Goal: Contribute content: Contribute content

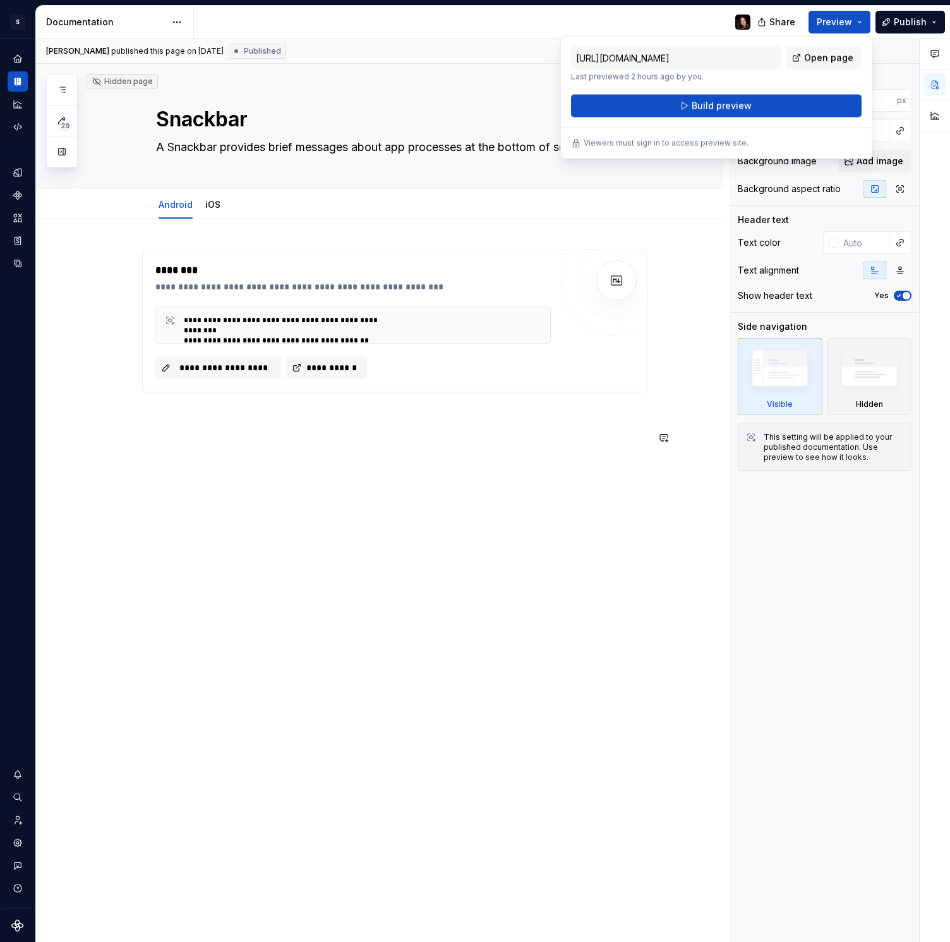
click at [495, 500] on div "**********" at bounding box center [380, 481] width 688 height 524
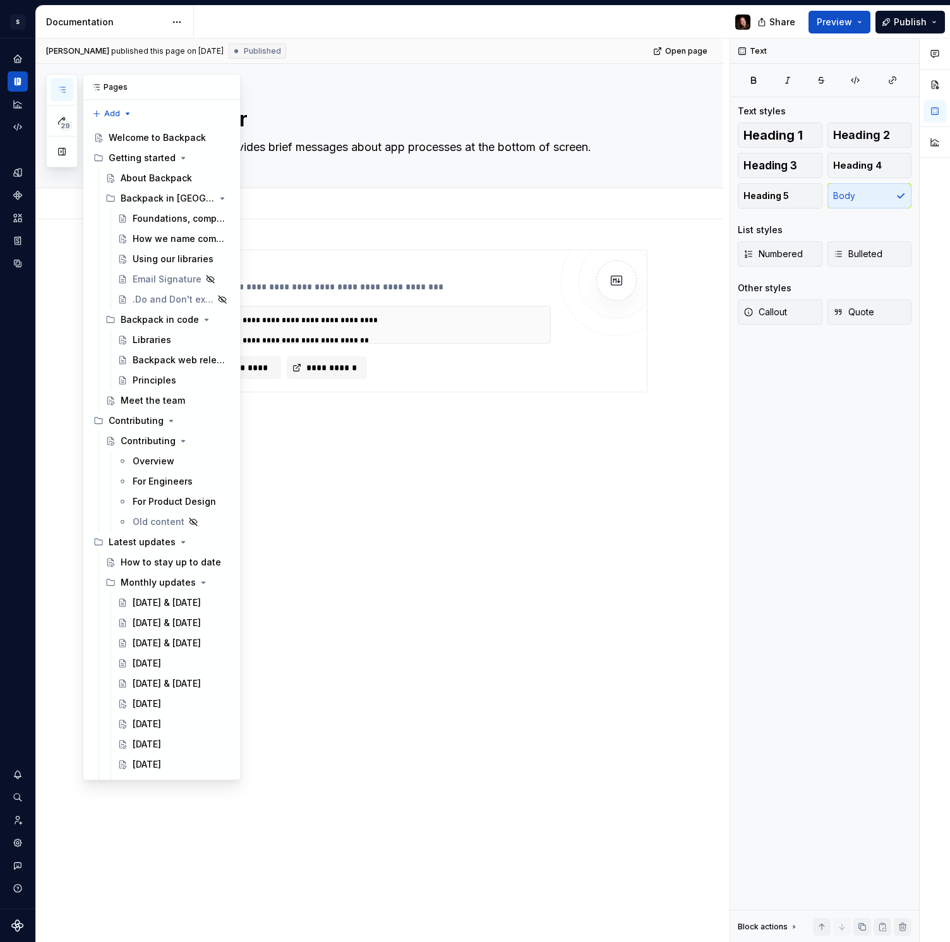
click at [54, 89] on button "button" at bounding box center [62, 89] width 23 height 23
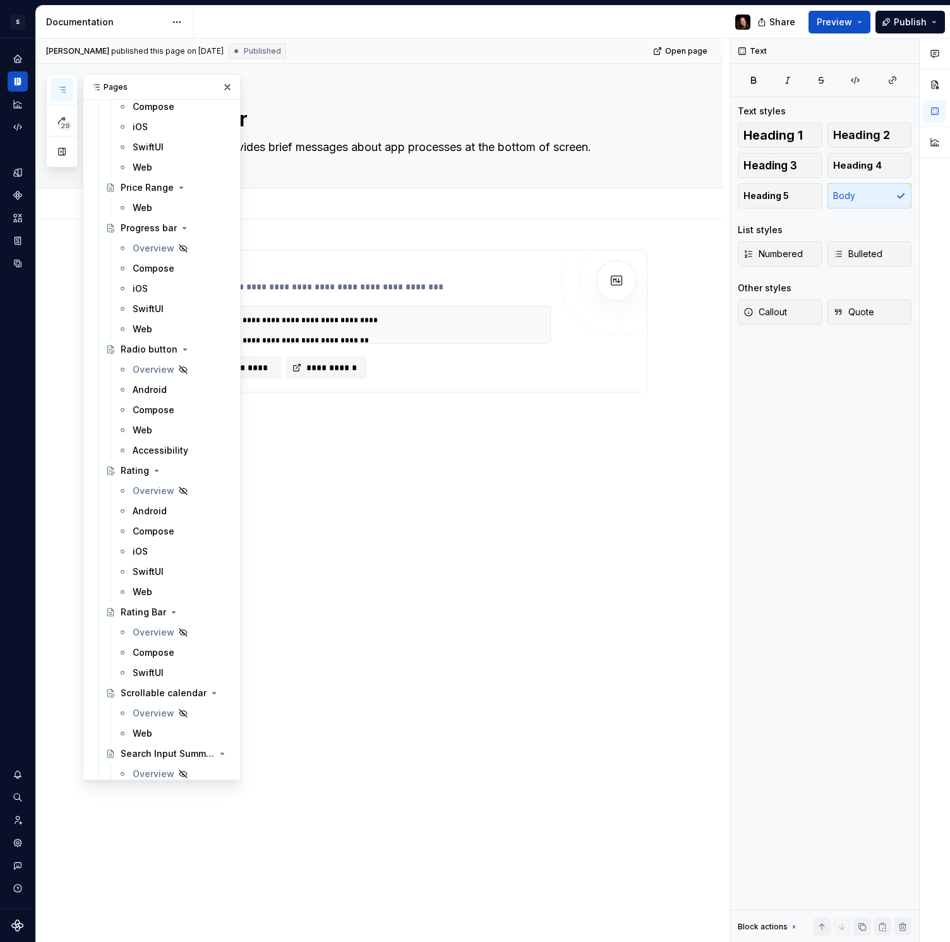
scroll to position [7865, 0]
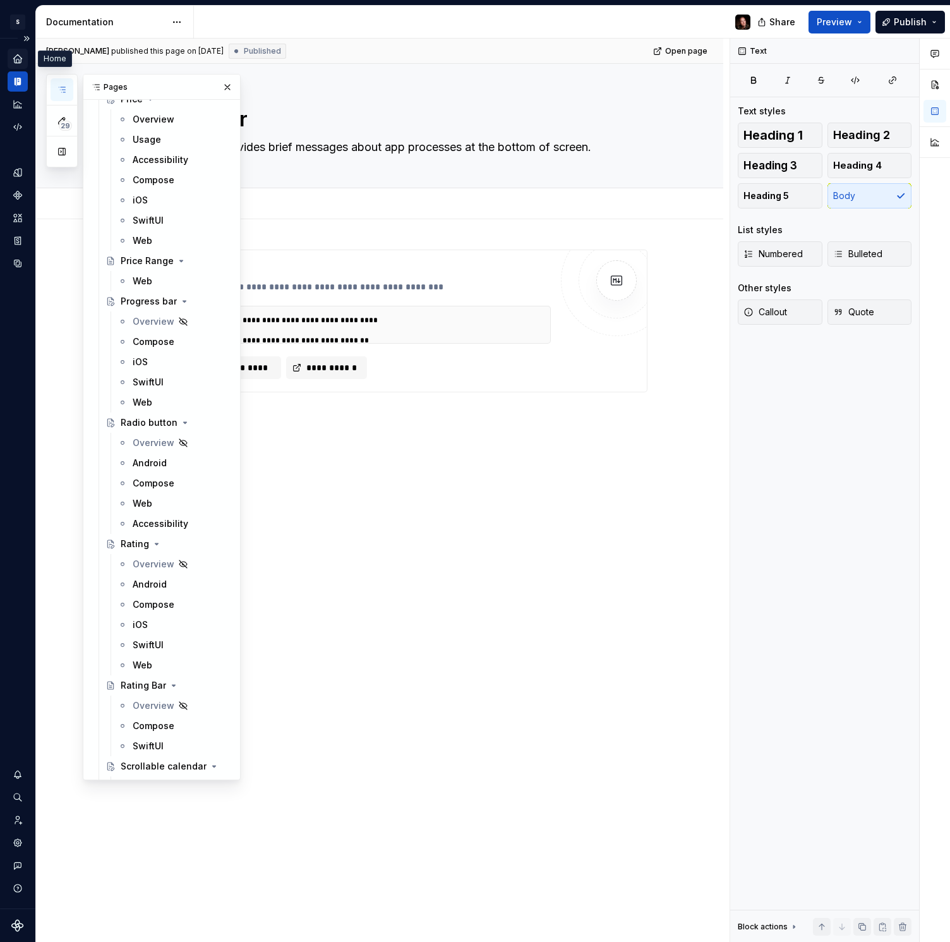
click at [13, 59] on icon "Home" at bounding box center [17, 58] width 8 height 8
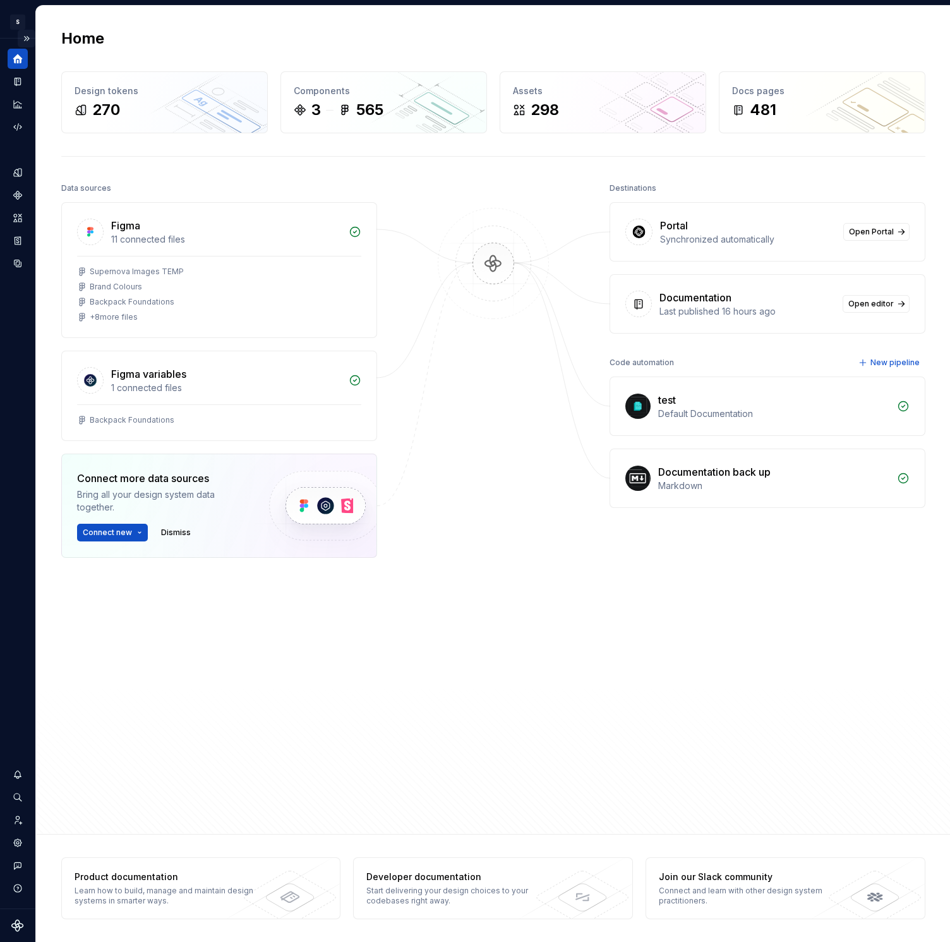
click at [22, 40] on button "Expand sidebar" at bounding box center [27, 39] width 18 height 18
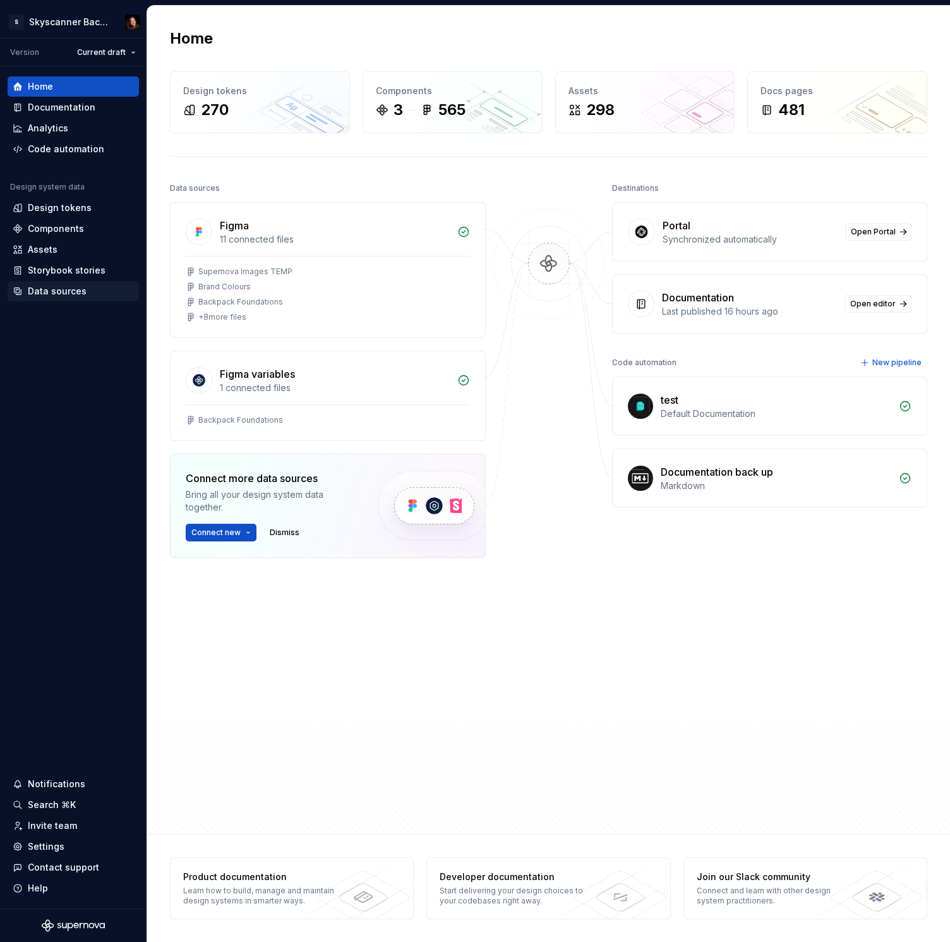
click at [77, 287] on div "Data sources" at bounding box center [57, 291] width 59 height 13
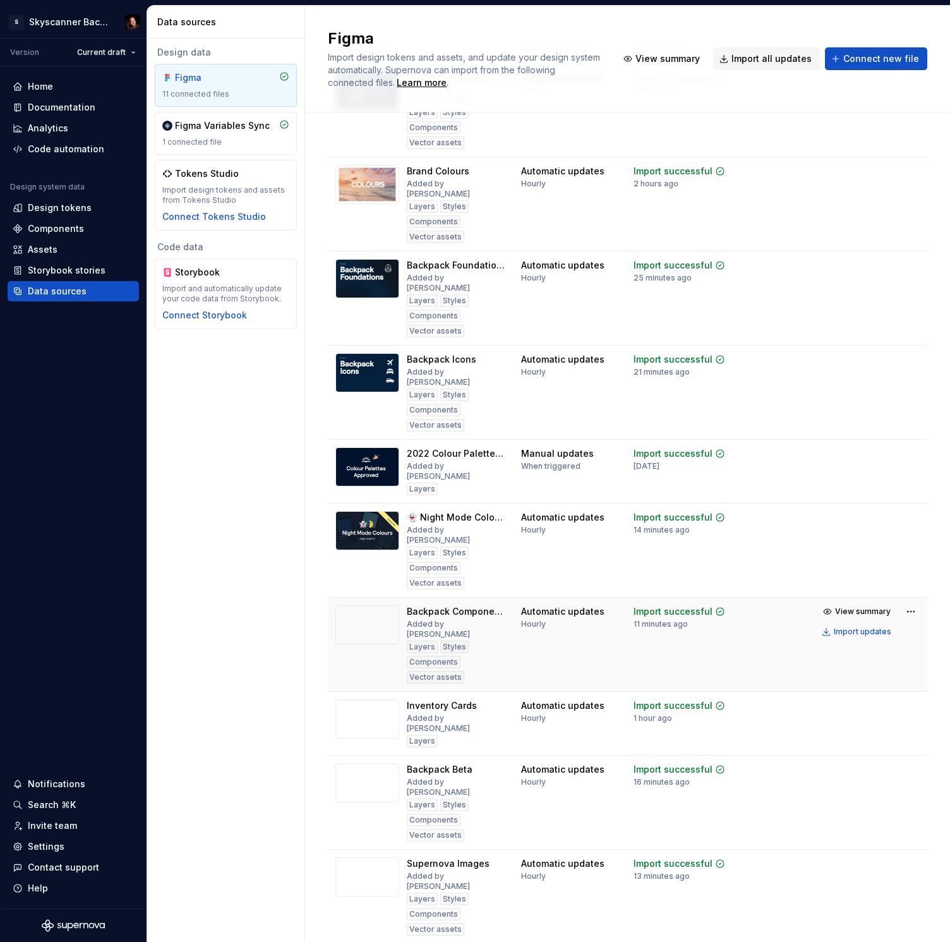
scroll to position [99, 0]
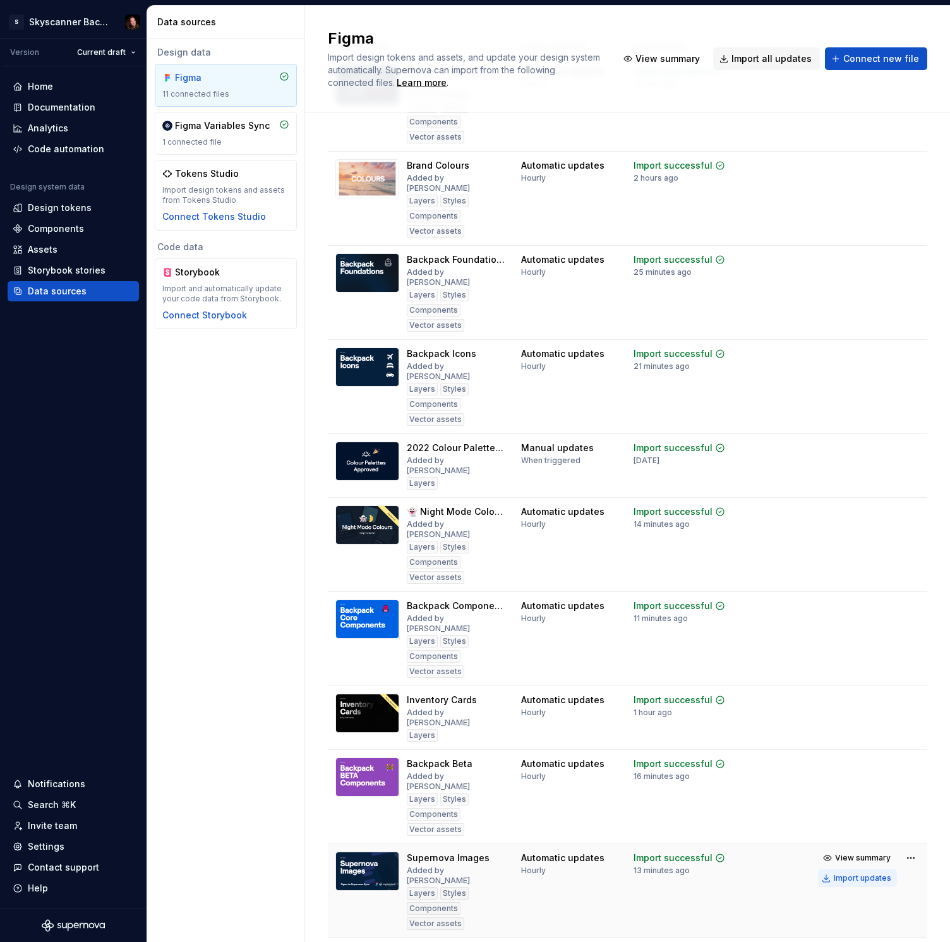
click at [858, 873] on div "Import updates" at bounding box center [863, 878] width 58 height 10
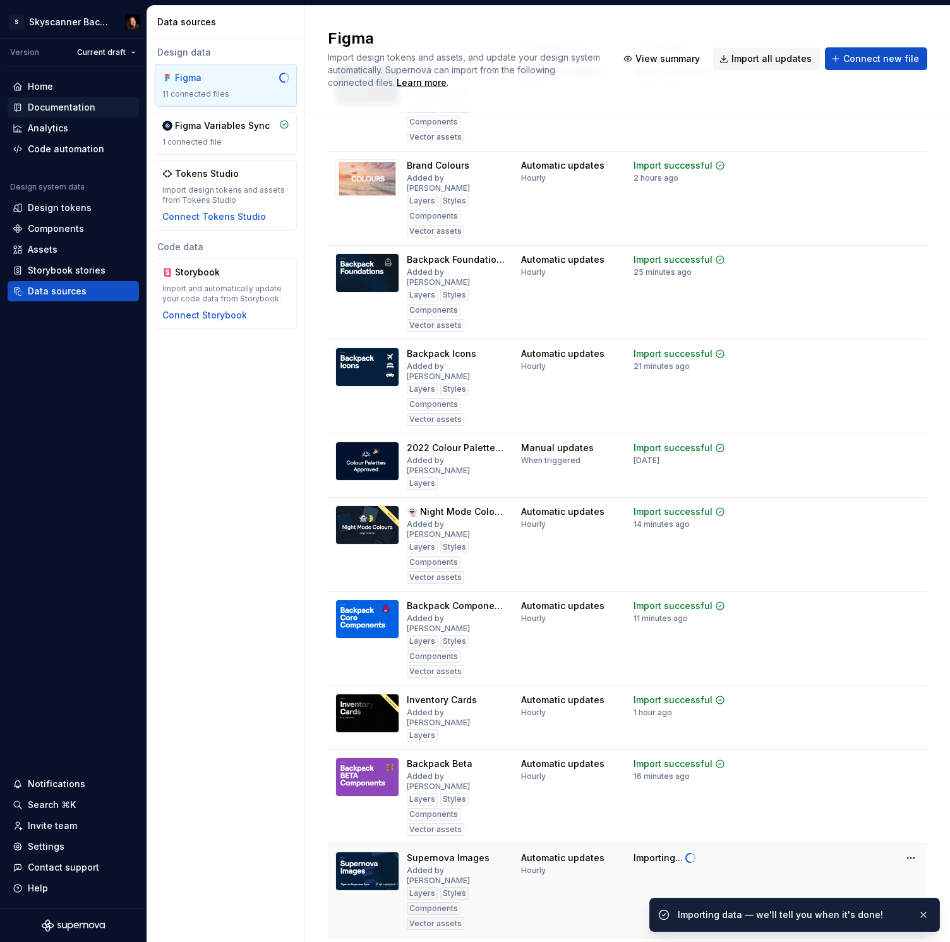
click at [63, 104] on div "Documentation" at bounding box center [62, 107] width 68 height 13
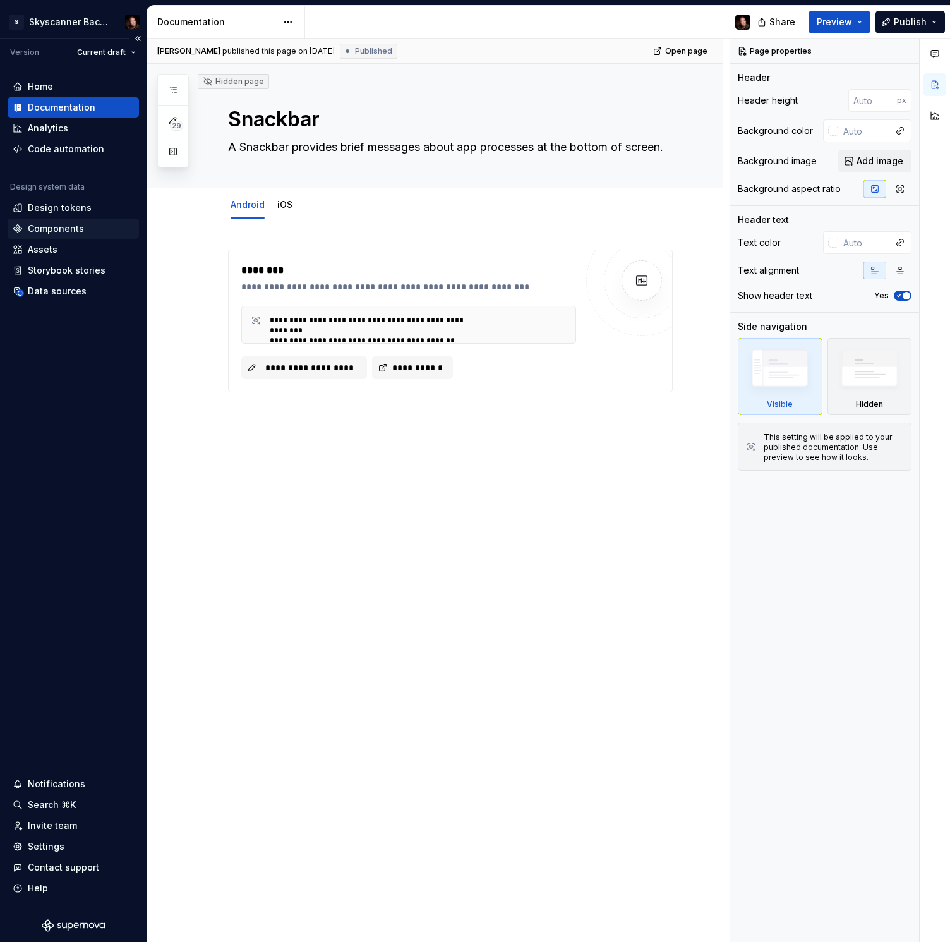
click at [66, 228] on div "Components" at bounding box center [56, 228] width 56 height 13
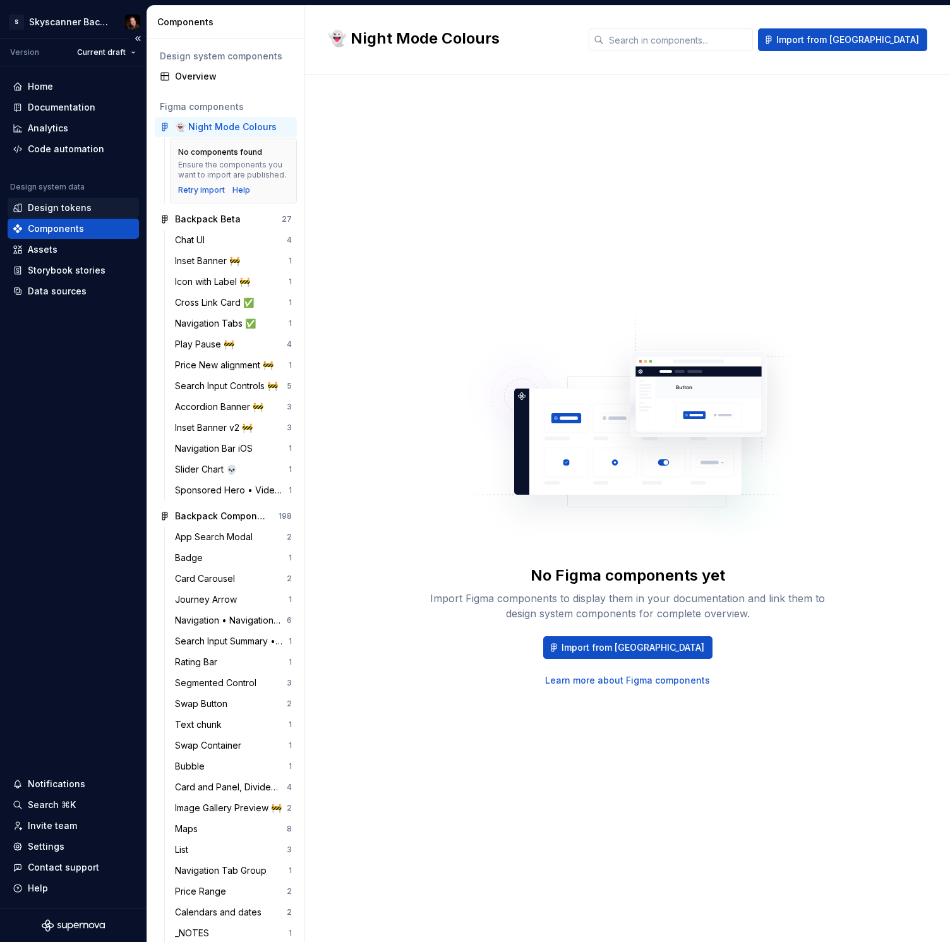
click at [60, 202] on div "Design tokens" at bounding box center [60, 208] width 64 height 13
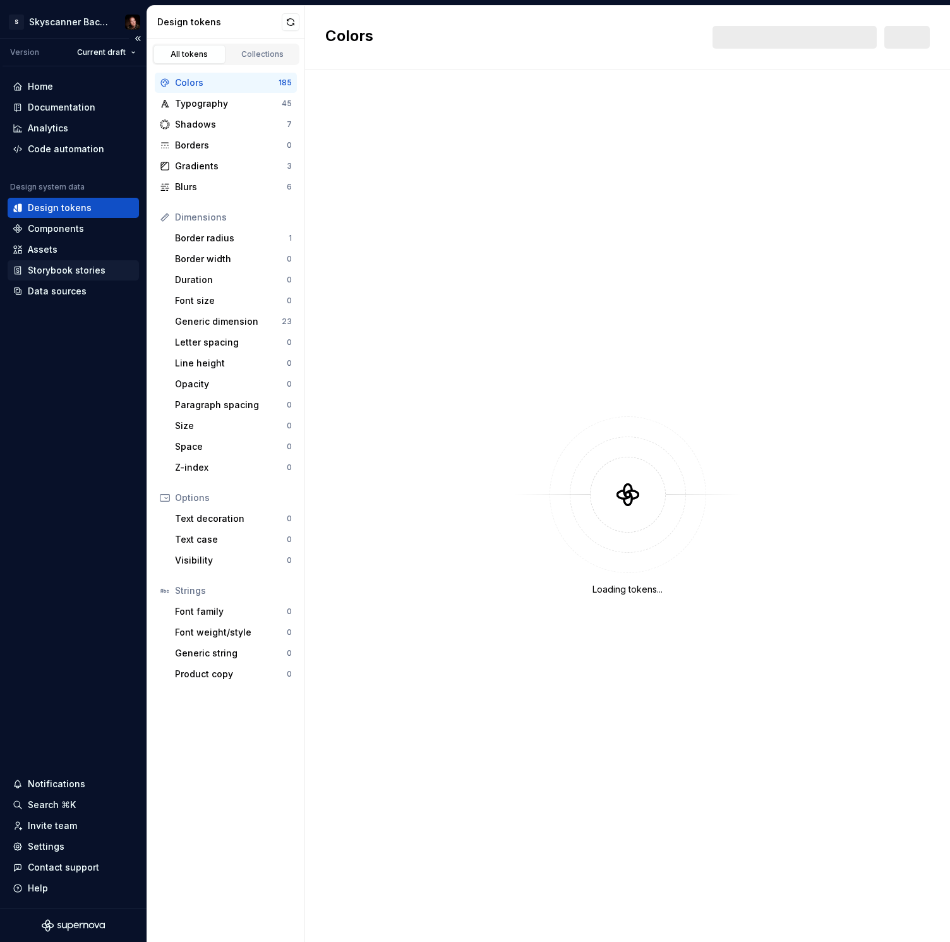
click at [61, 269] on div "Storybook stories" at bounding box center [67, 270] width 78 height 13
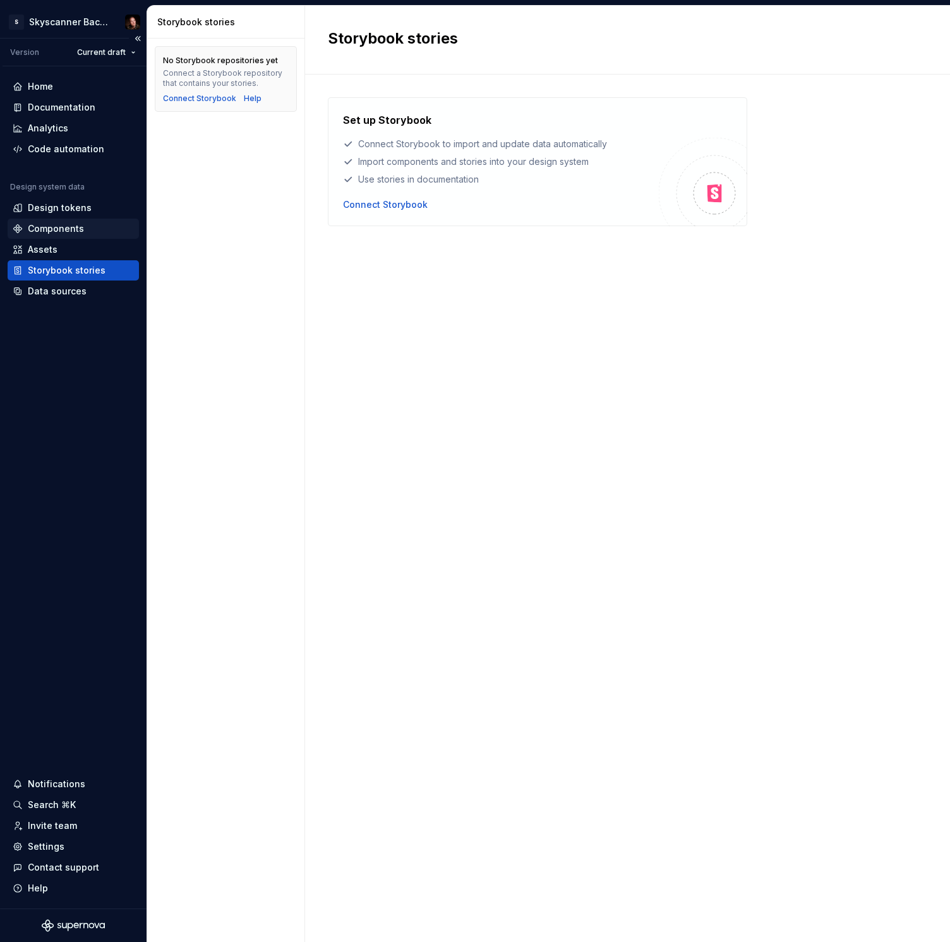
click at [61, 224] on div "Components" at bounding box center [56, 228] width 56 height 13
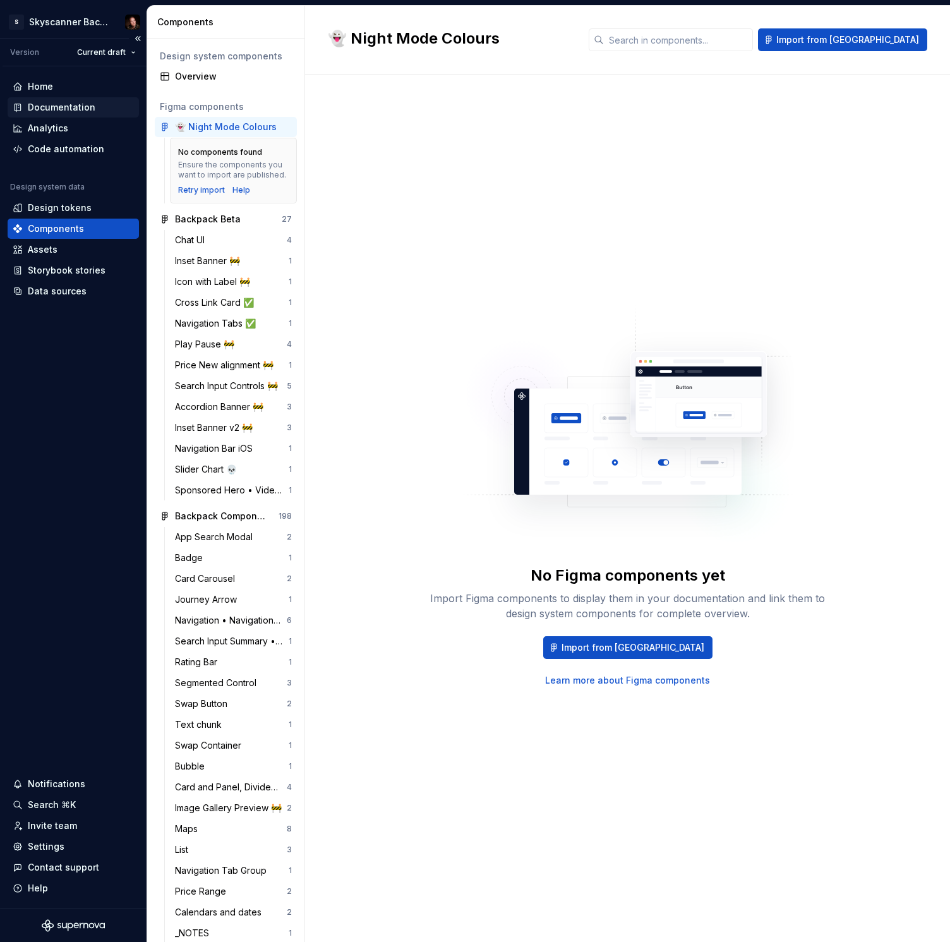
click at [71, 105] on div "Documentation" at bounding box center [62, 107] width 68 height 13
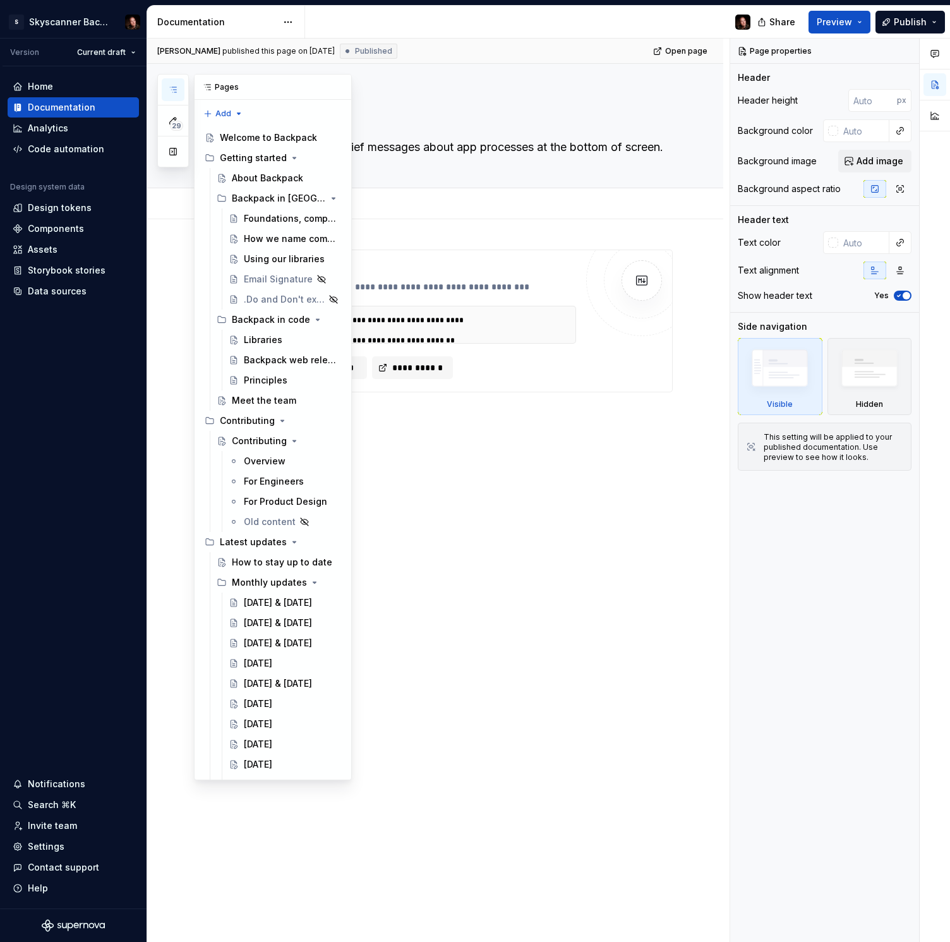
click at [171, 85] on icon "button" at bounding box center [173, 90] width 10 height 10
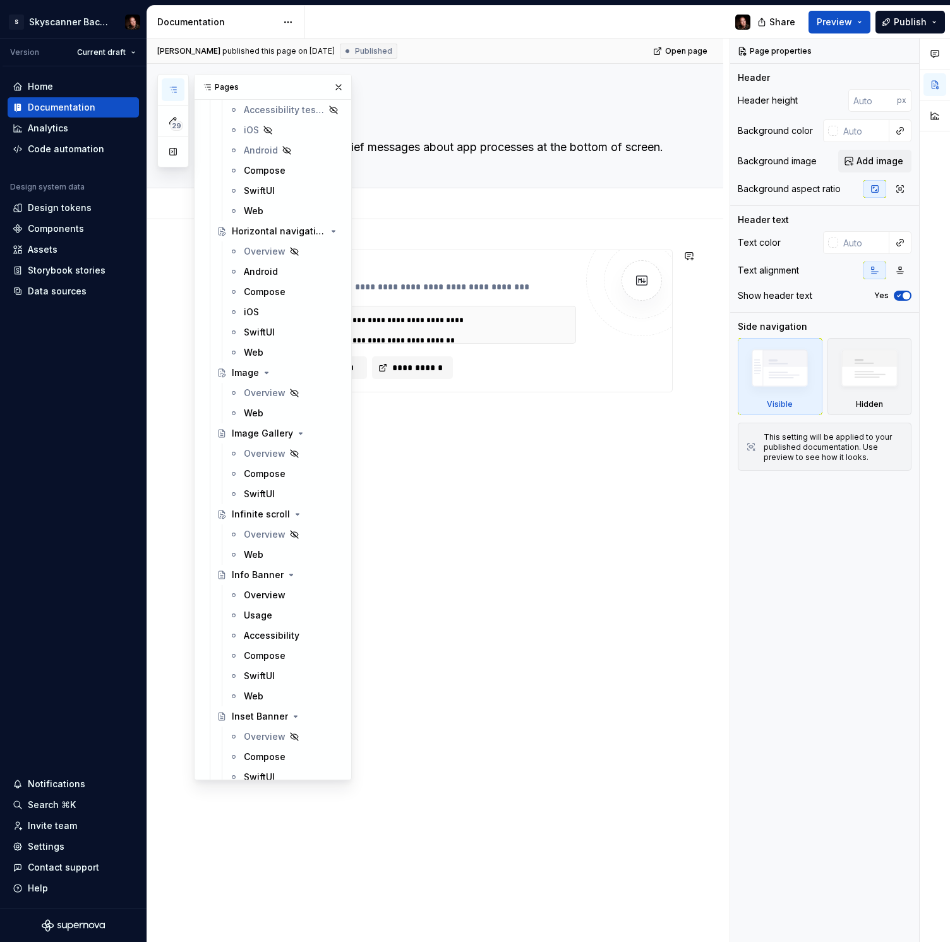
scroll to position [5770, 0]
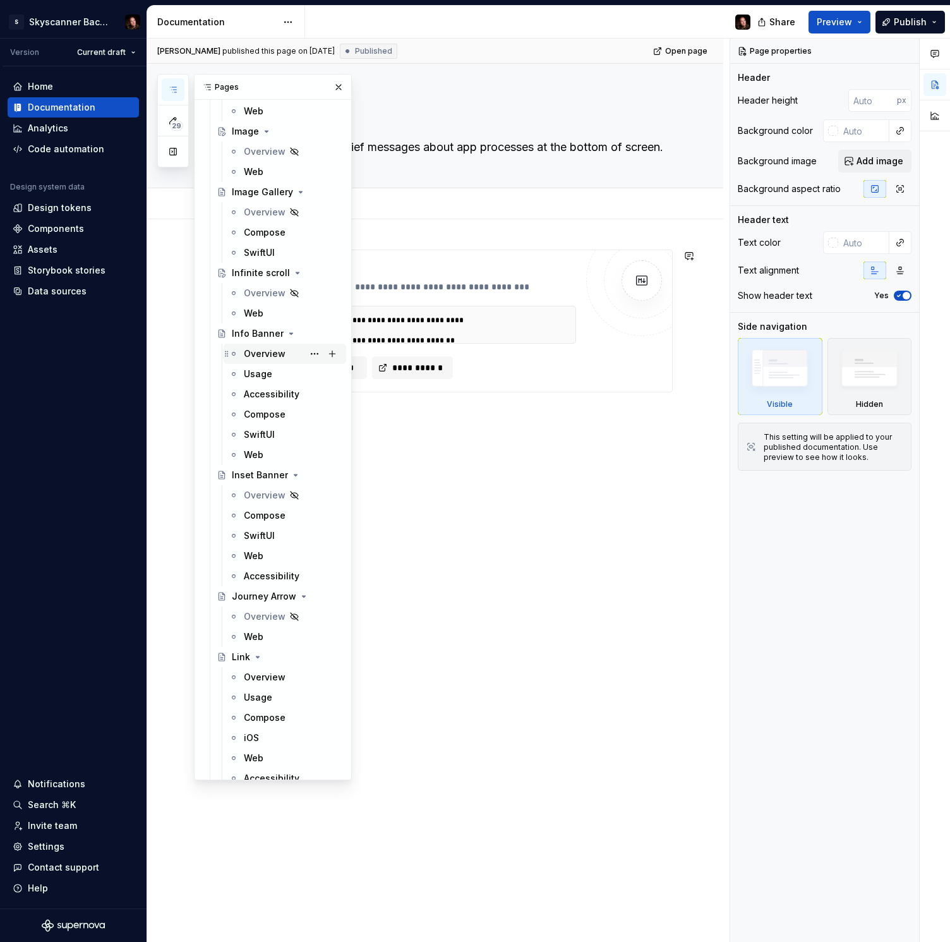
click at [263, 356] on div "Overview" at bounding box center [265, 354] width 42 height 13
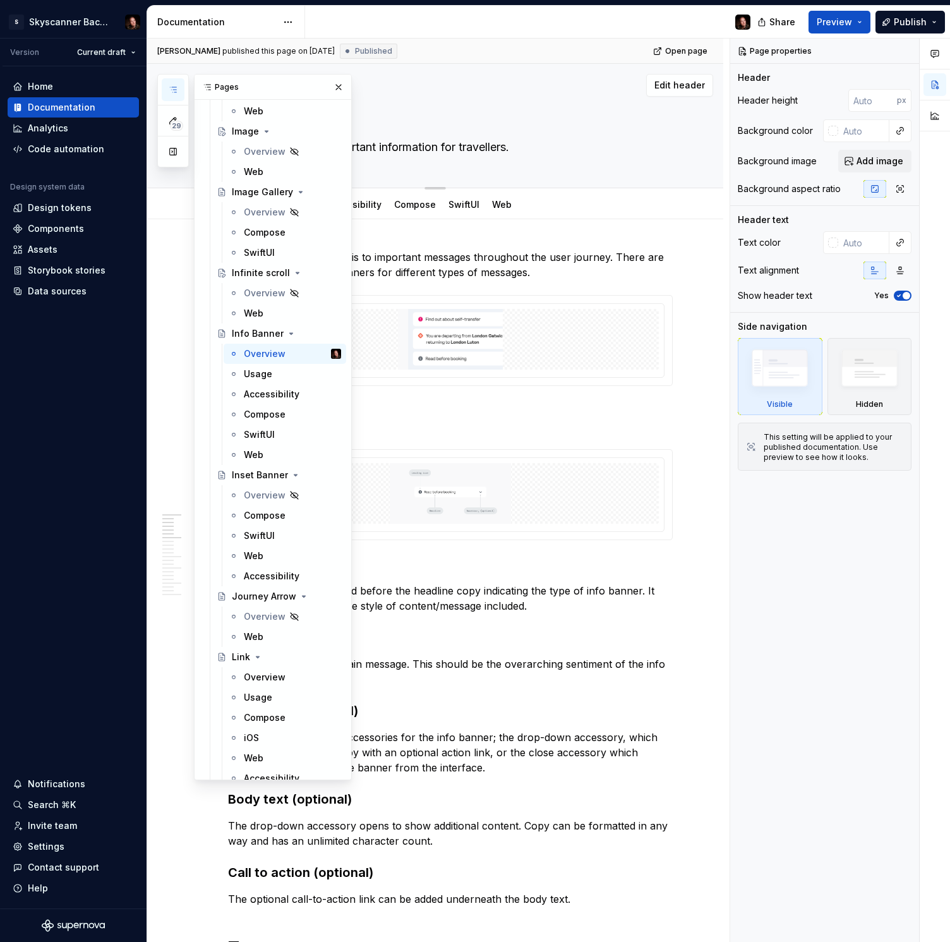
click at [346, 88] on button "button" at bounding box center [339, 87] width 18 height 18
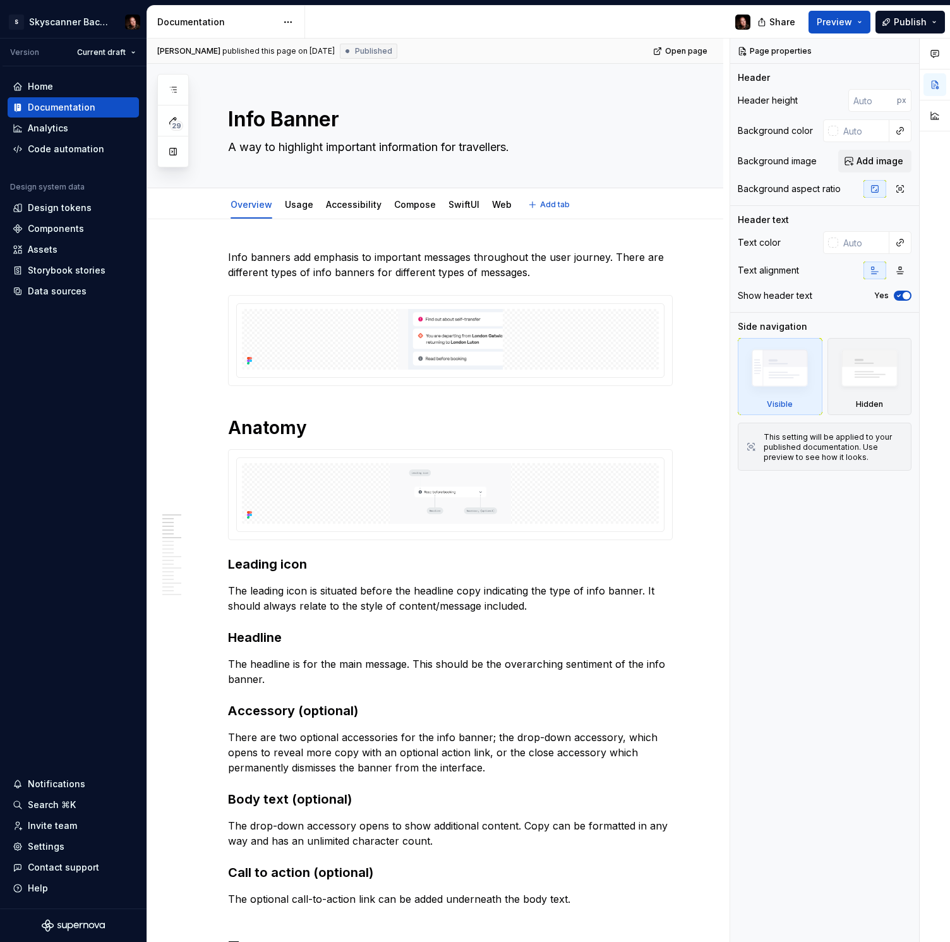
type textarea "*"
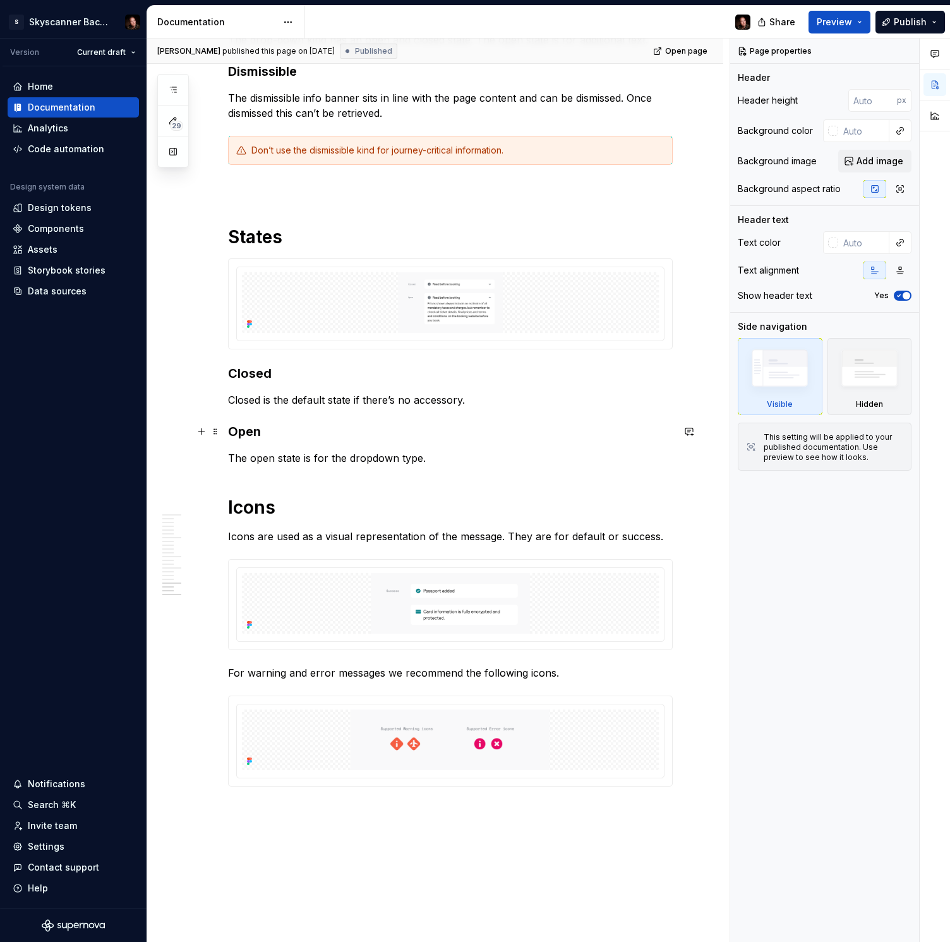
scroll to position [1989, 0]
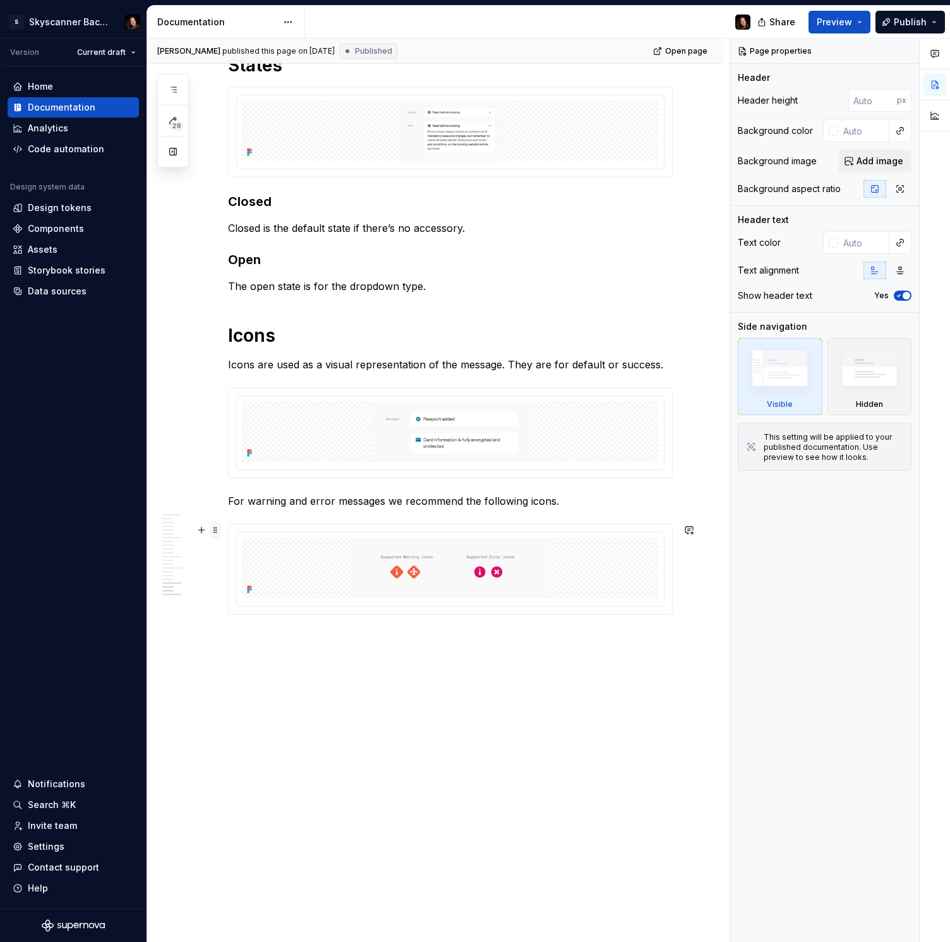
click at [217, 531] on span at bounding box center [215, 530] width 10 height 18
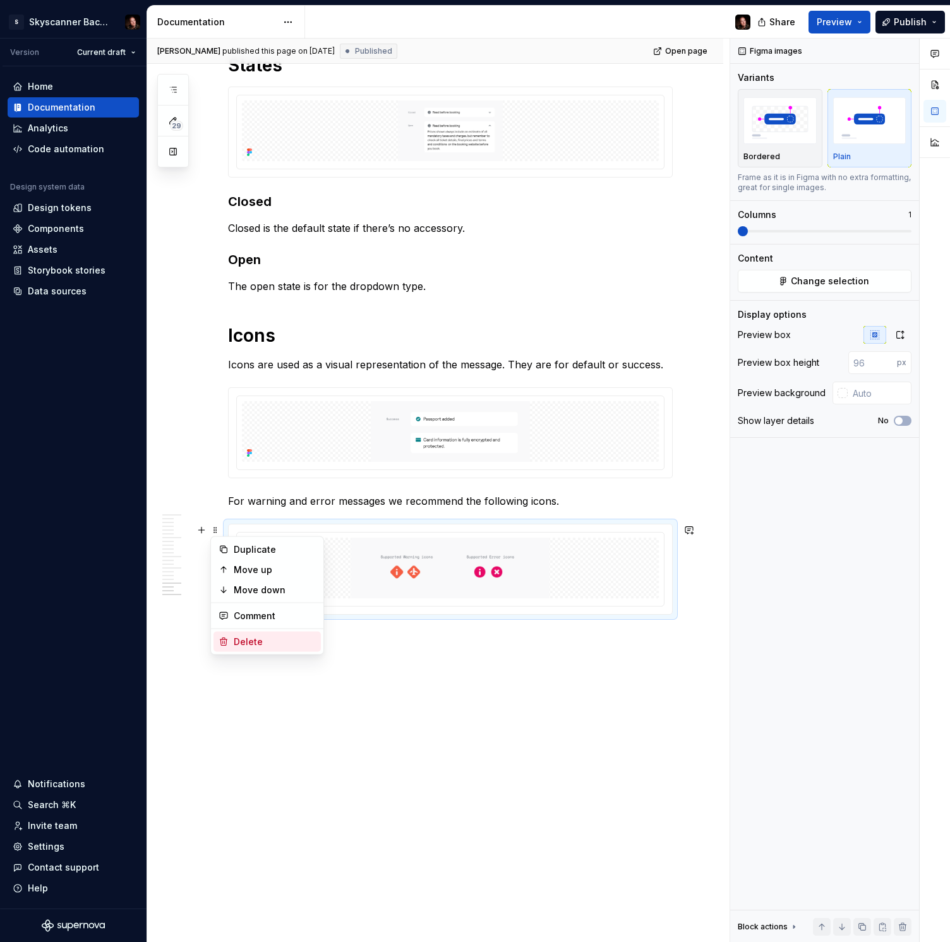
drag, startPoint x: 254, startPoint y: 644, endPoint x: 274, endPoint y: 595, distance: 52.5
click at [254, 644] on div "Delete" at bounding box center [275, 642] width 82 height 13
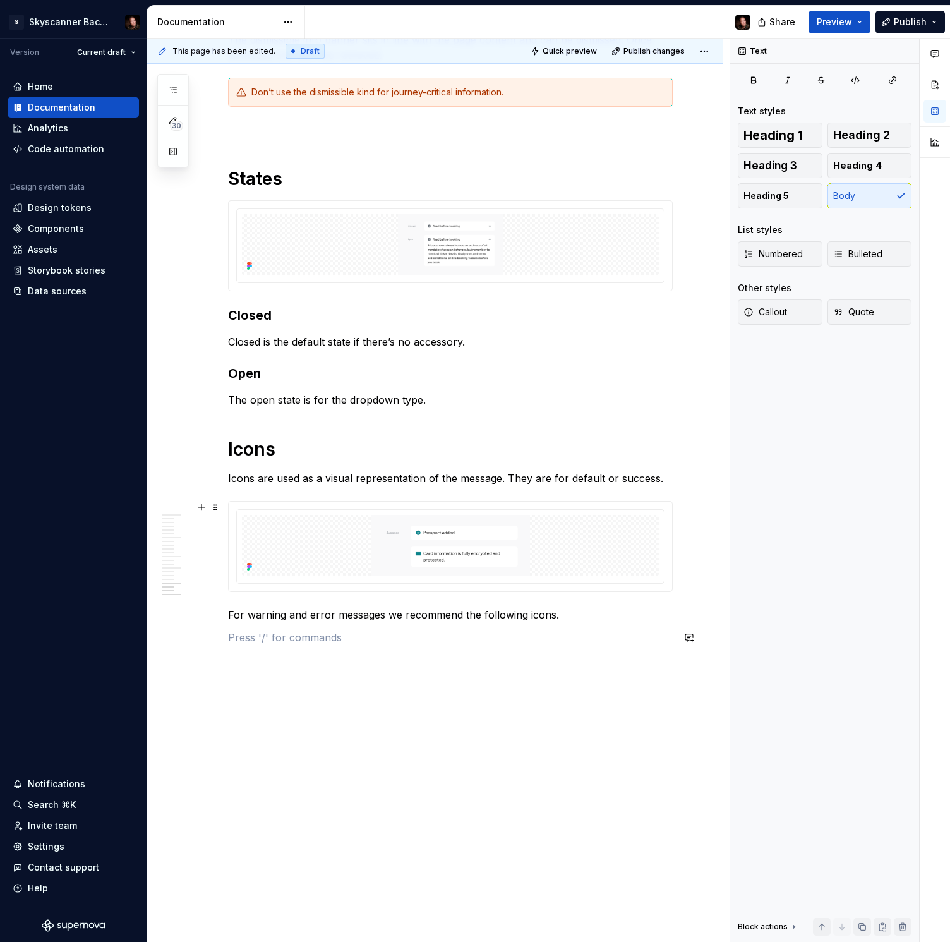
scroll to position [1876, 0]
click at [218, 613] on span at bounding box center [215, 615] width 10 height 18
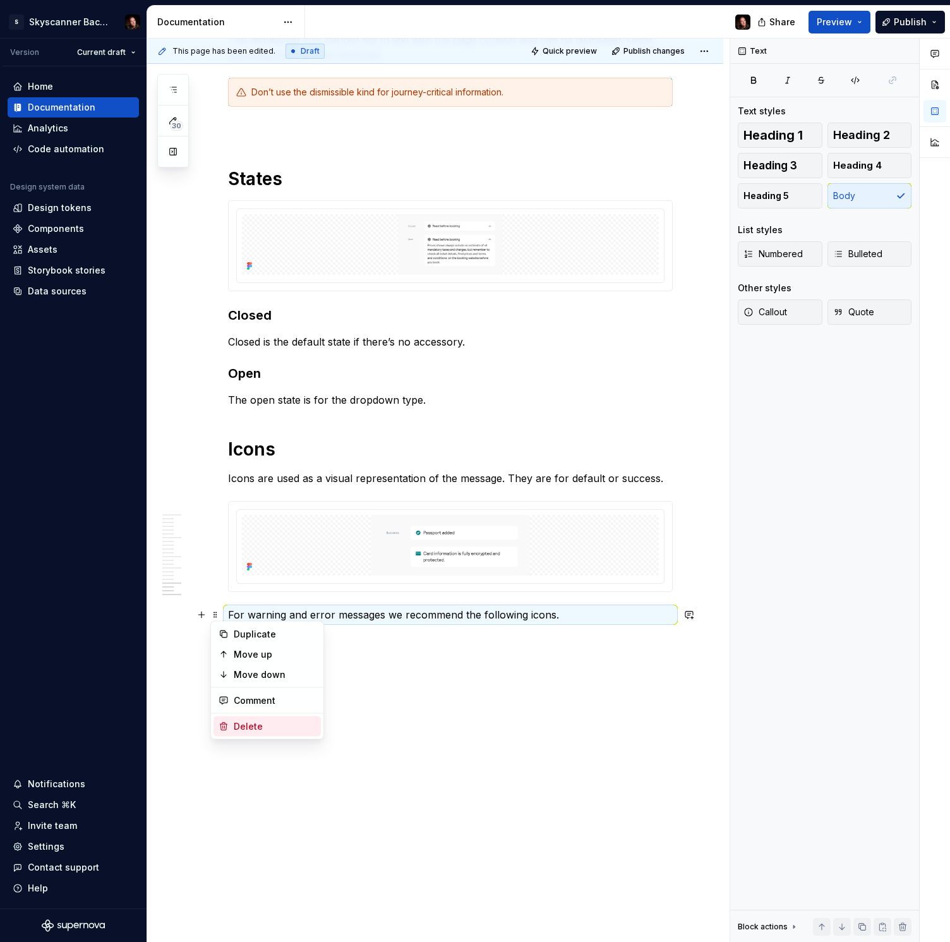
click at [246, 722] on div "Delete" at bounding box center [275, 726] width 82 height 13
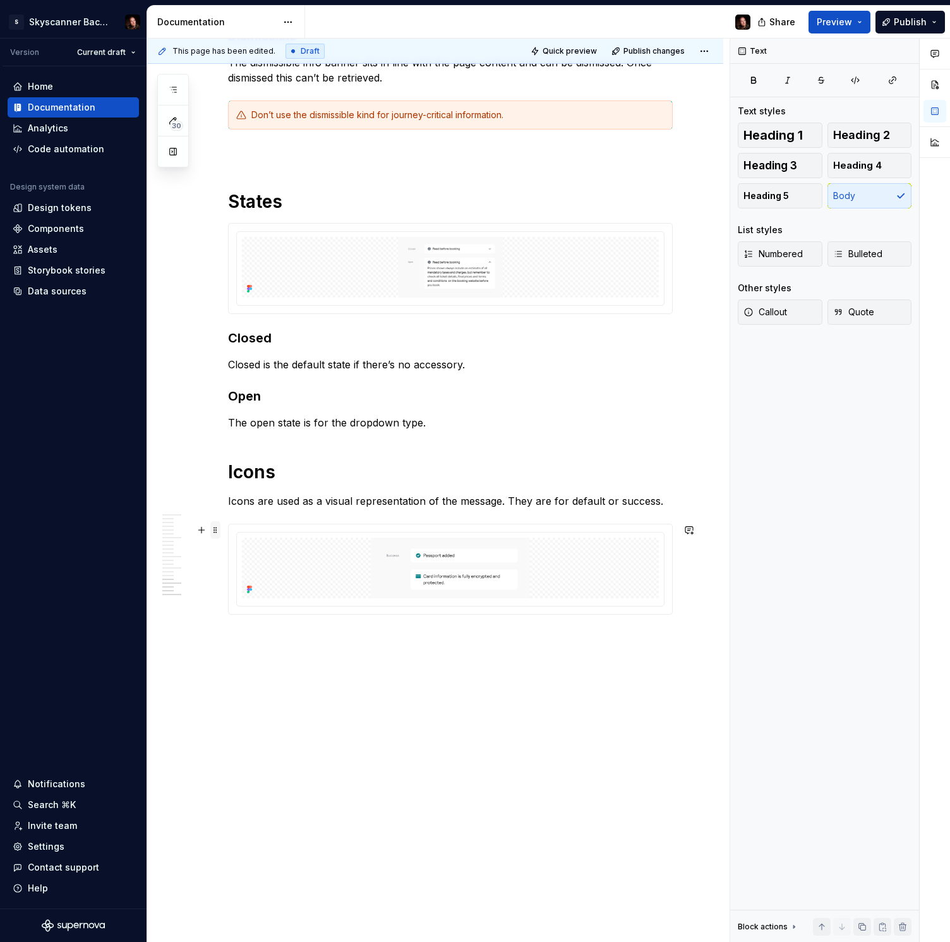
click at [216, 531] on span at bounding box center [215, 530] width 10 height 18
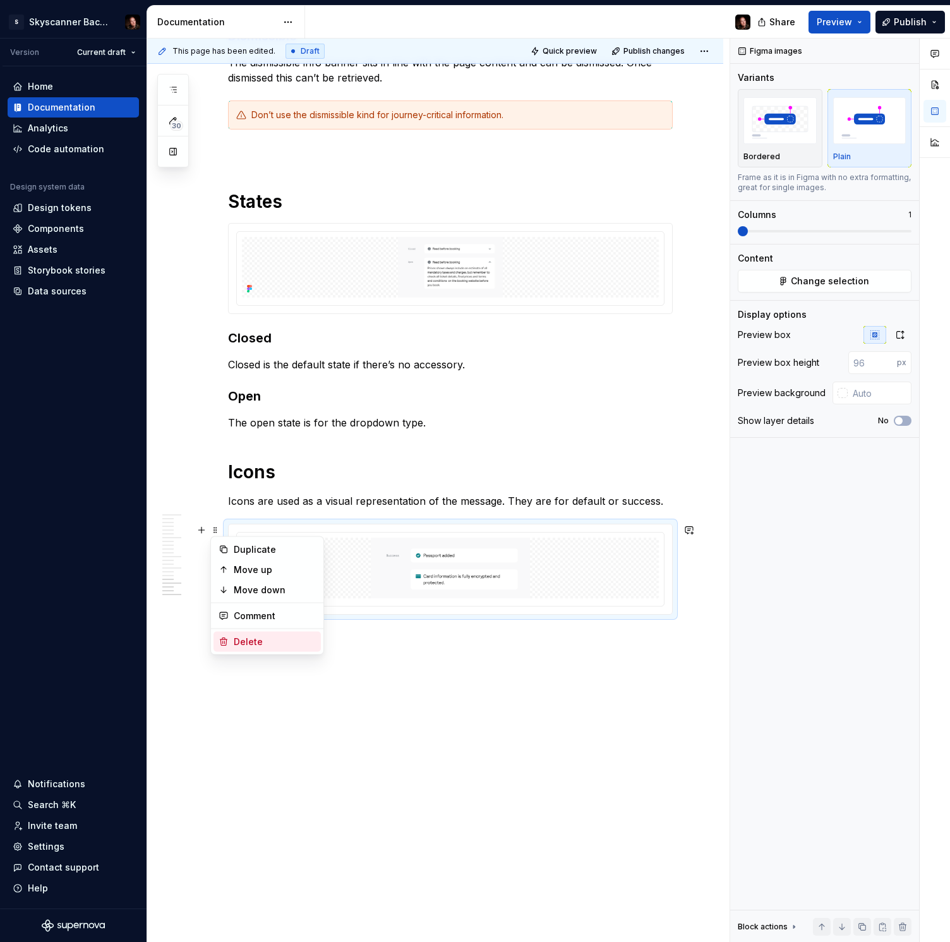
click at [246, 645] on div "Delete" at bounding box center [275, 642] width 82 height 13
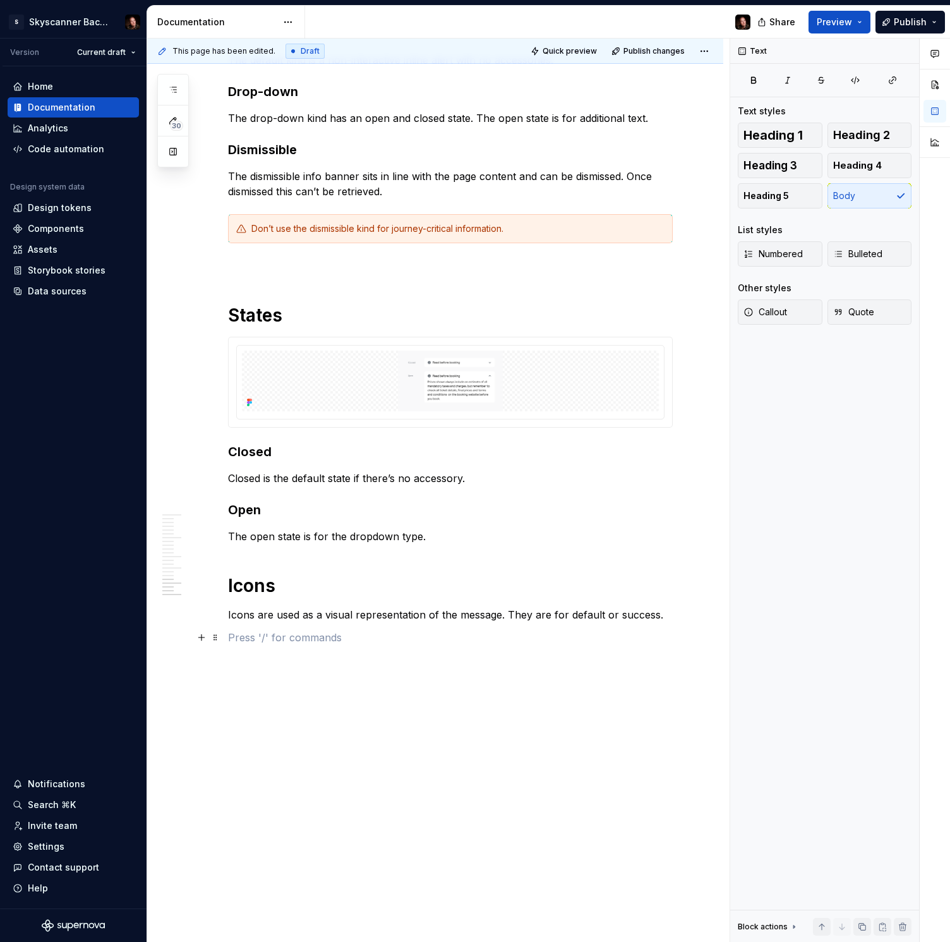
scroll to position [1739, 0]
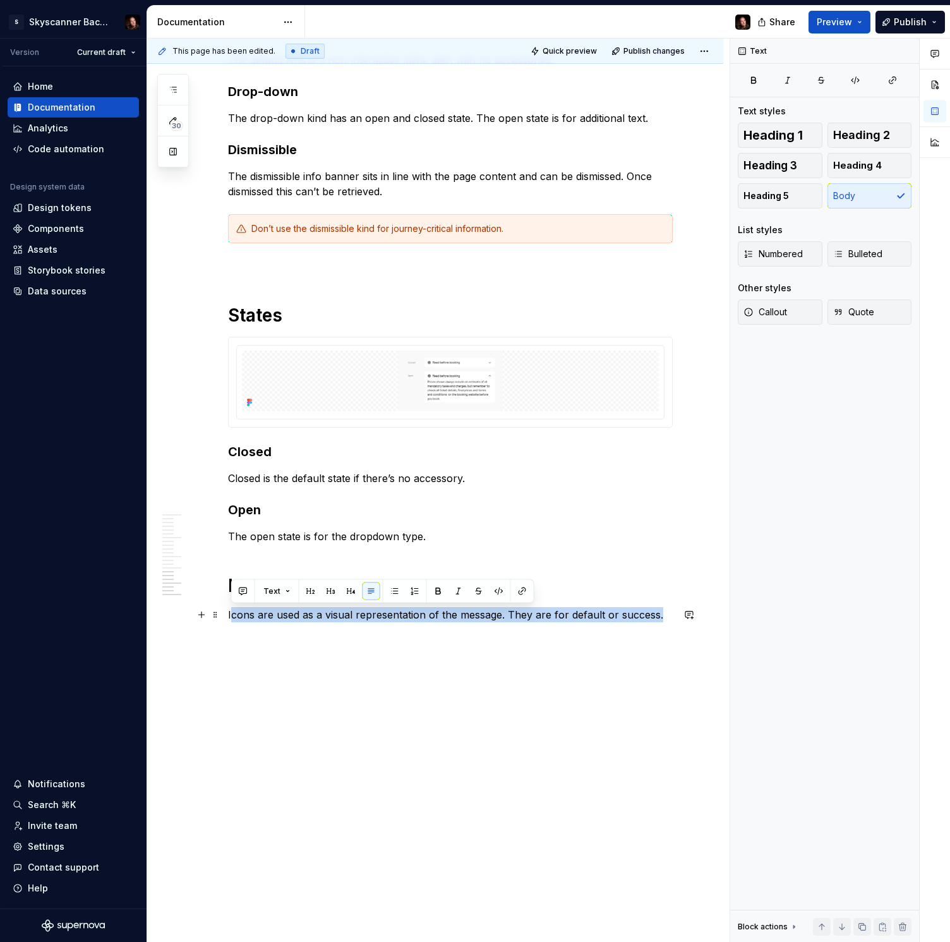
drag, startPoint x: 661, startPoint y: 614, endPoint x: 233, endPoint y: 616, distance: 427.8
click at [233, 616] on p "Icons are used as a visual representation of the message. They are for default …" at bounding box center [450, 614] width 445 height 15
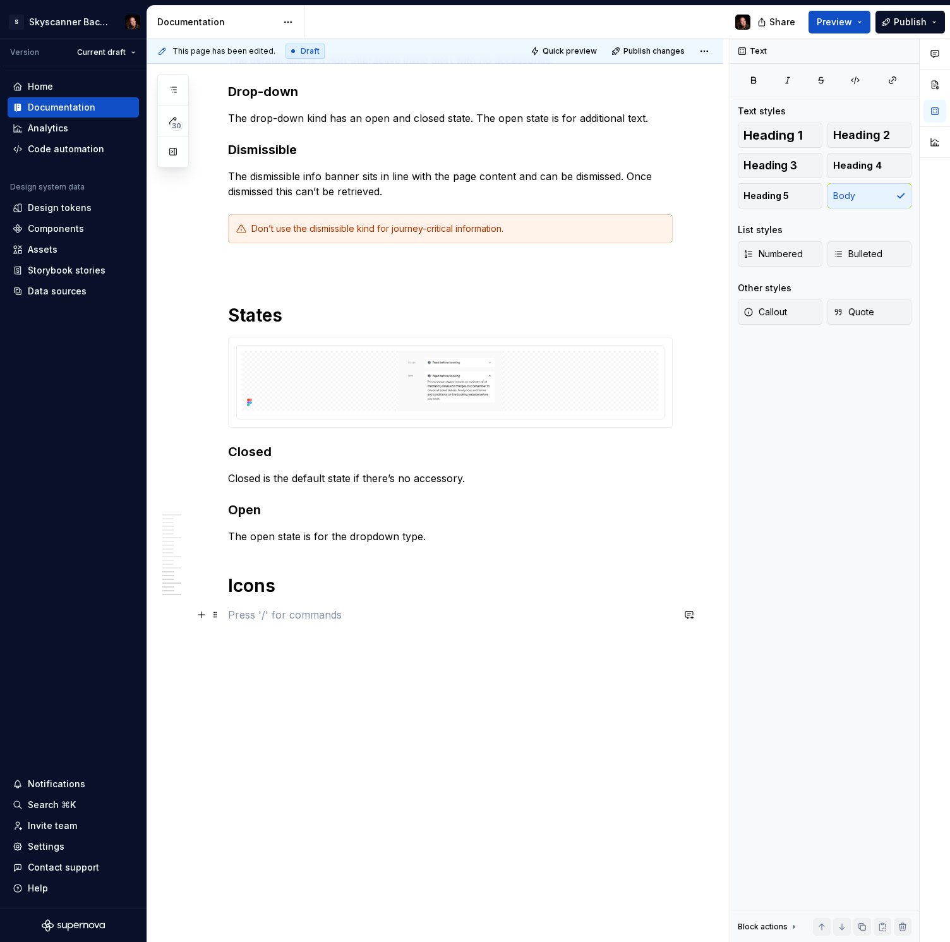
click at [248, 613] on p at bounding box center [450, 614] width 445 height 15
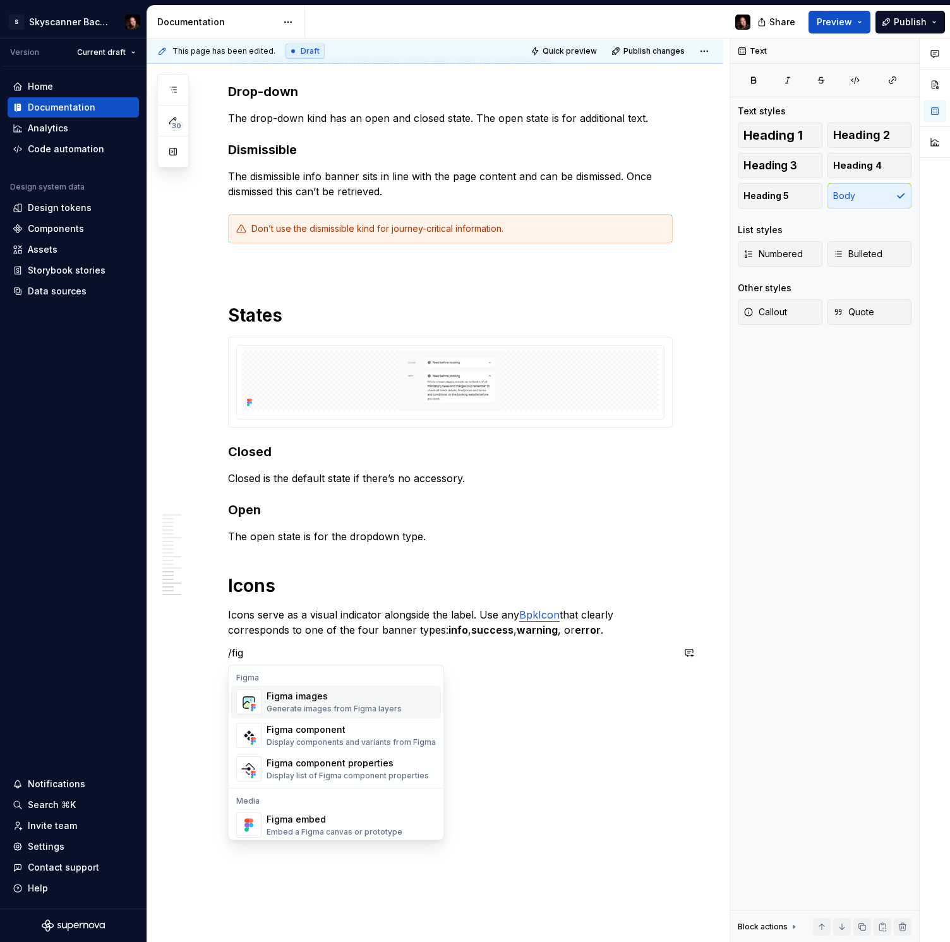
click at [344, 704] on div "Generate images from Figma layers" at bounding box center [334, 709] width 135 height 10
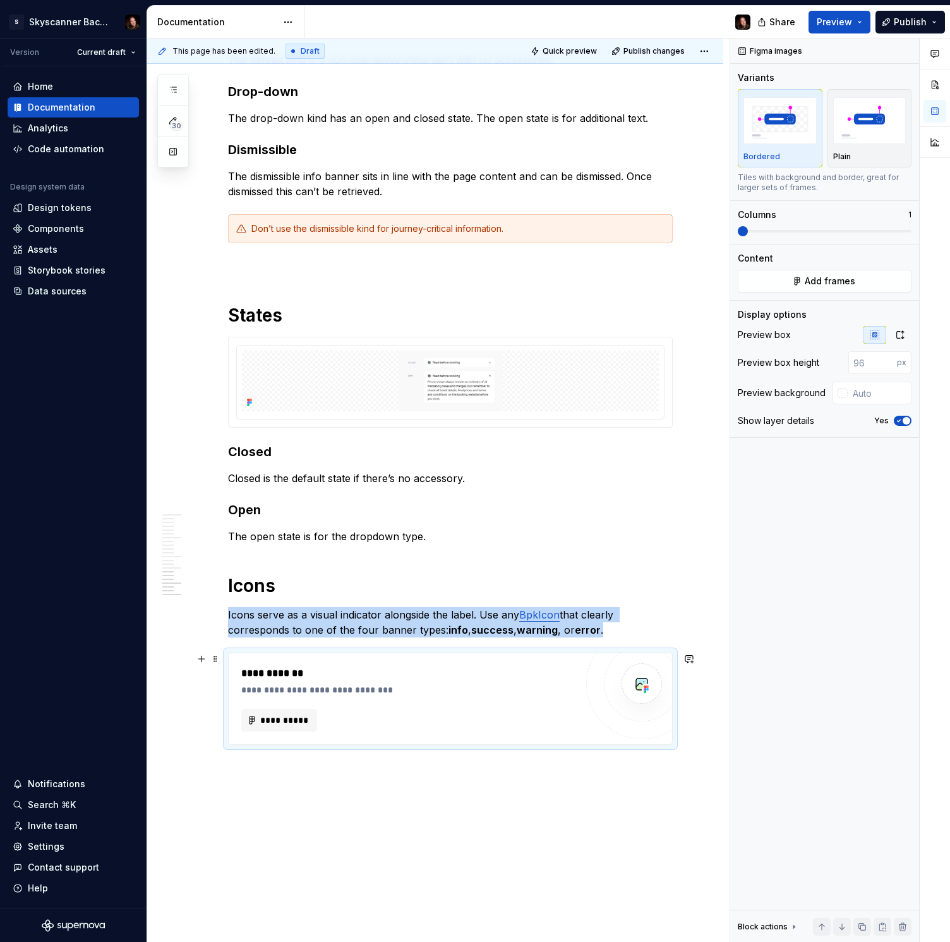
click at [355, 682] on div "**********" at bounding box center [408, 681] width 335 height 30
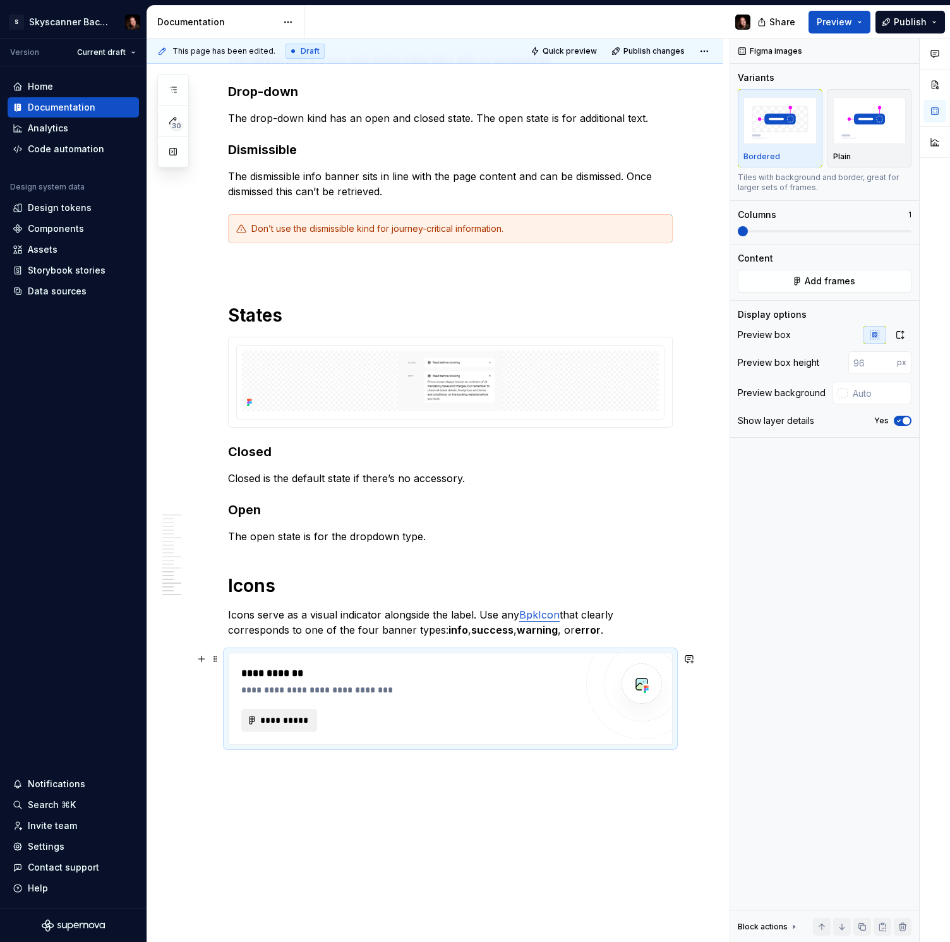
click at [294, 720] on span "**********" at bounding box center [284, 720] width 49 height 13
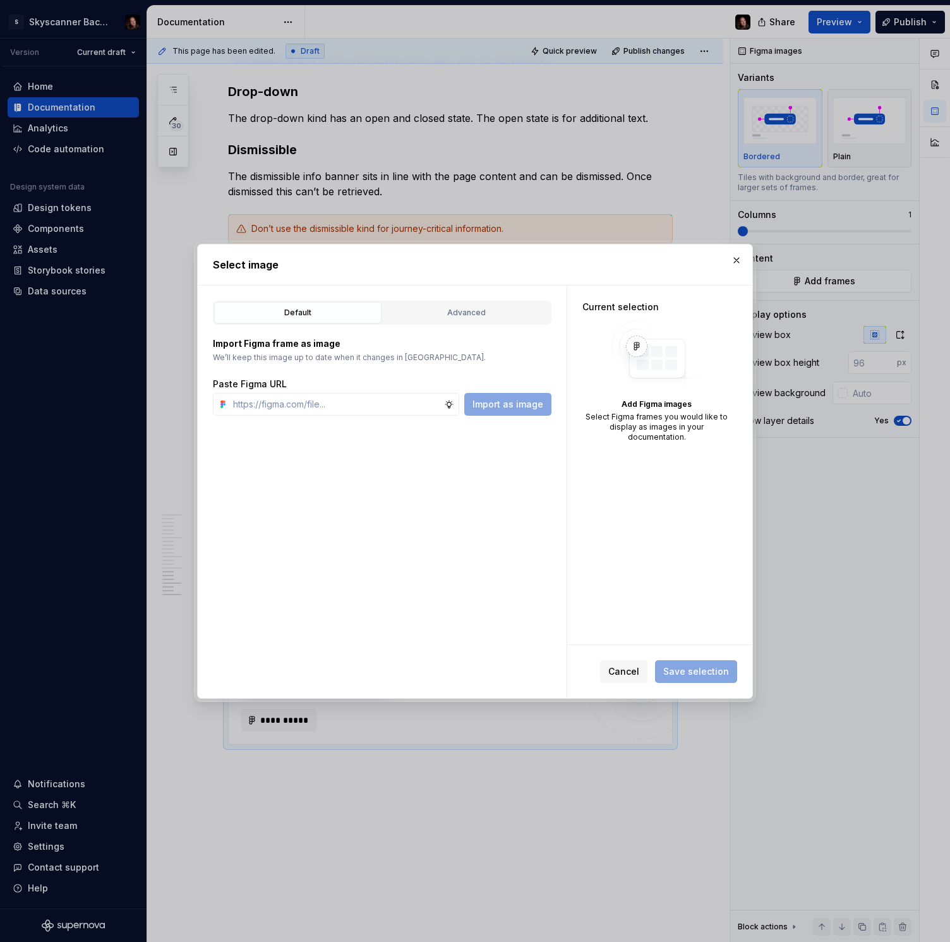
type textarea "*"
click at [318, 403] on input "text" at bounding box center [336, 404] width 216 height 23
type input "[URL][DOMAIN_NAME]"
click at [507, 403] on span "Import as image" at bounding box center [508, 404] width 71 height 13
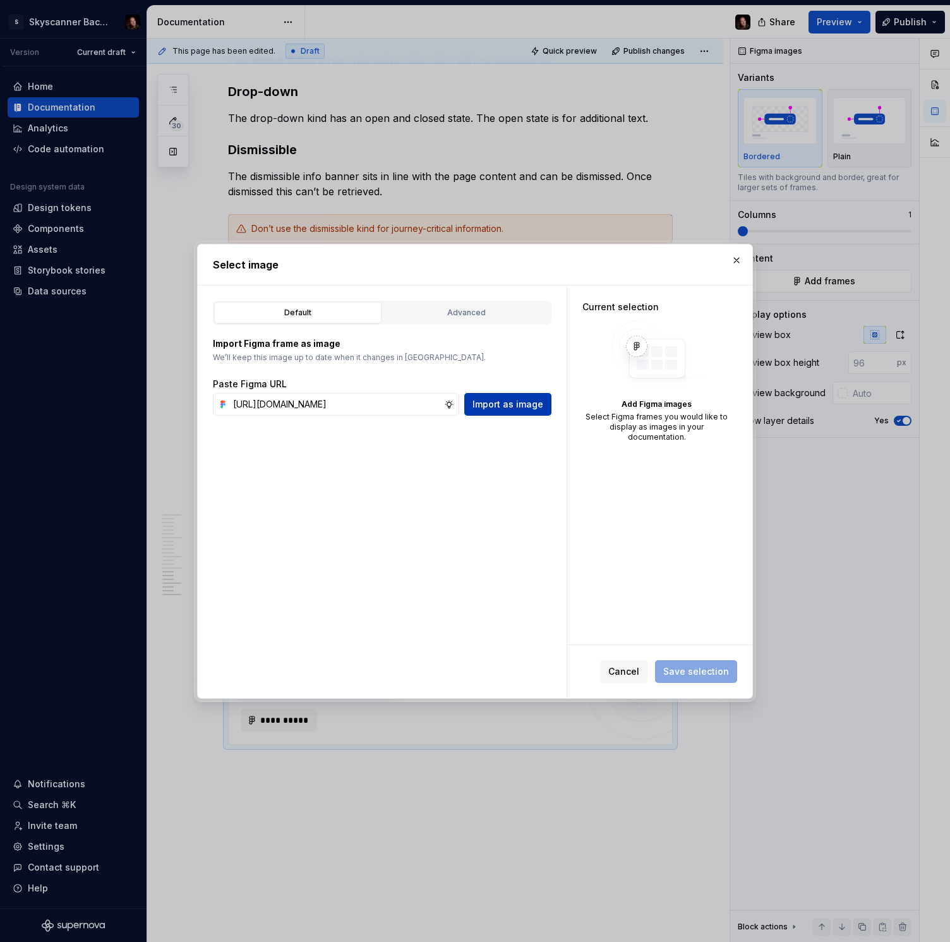
scroll to position [0, 0]
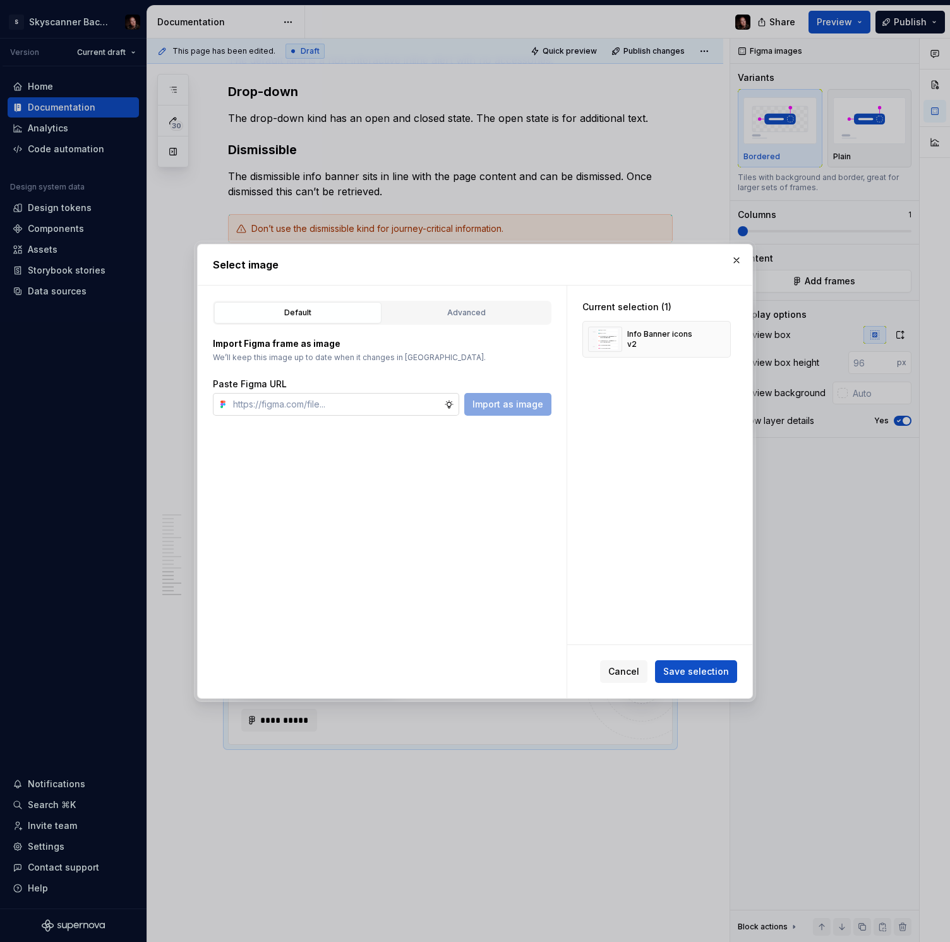
click at [290, 397] on input "text" at bounding box center [336, 404] width 216 height 23
click at [739, 257] on button "button" at bounding box center [737, 261] width 18 height 18
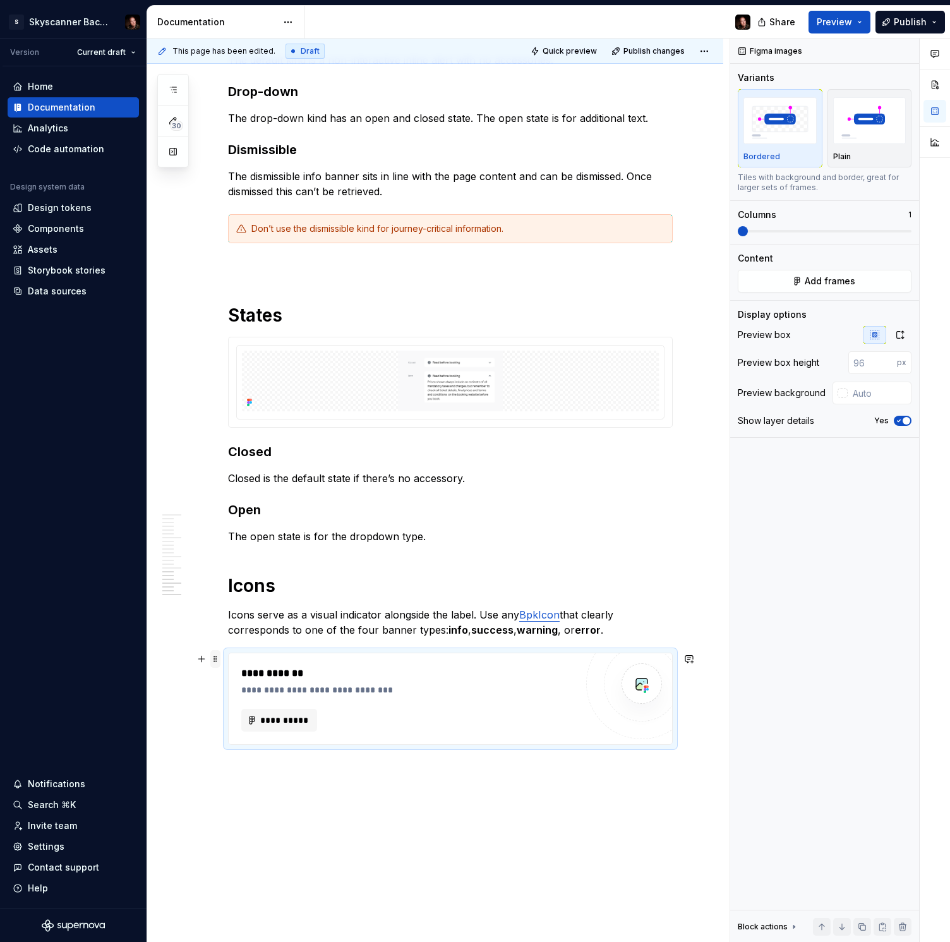
click at [214, 659] on span at bounding box center [215, 659] width 10 height 18
click at [246, 776] on div "Delete" at bounding box center [275, 771] width 82 height 13
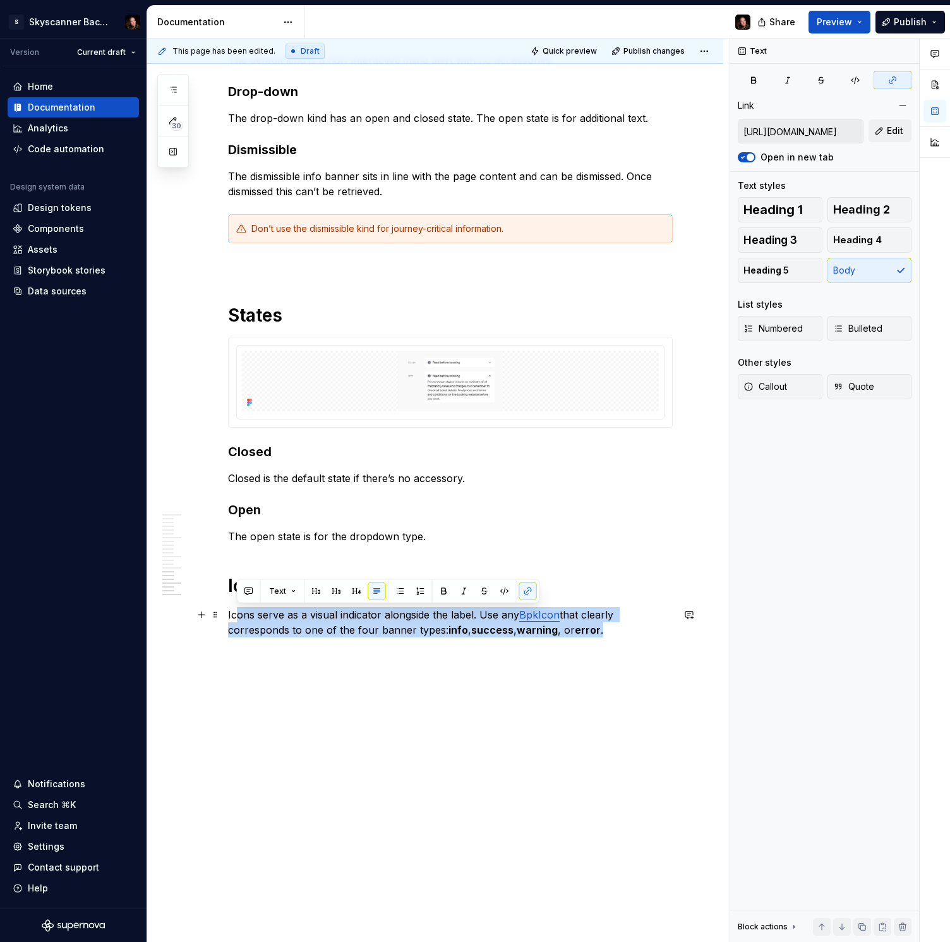
drag, startPoint x: 612, startPoint y: 631, endPoint x: 236, endPoint y: 608, distance: 376.1
click at [236, 608] on p "Icons serve as a visual indicator alongside the label. Use any BpkIcon that cle…" at bounding box center [450, 622] width 445 height 30
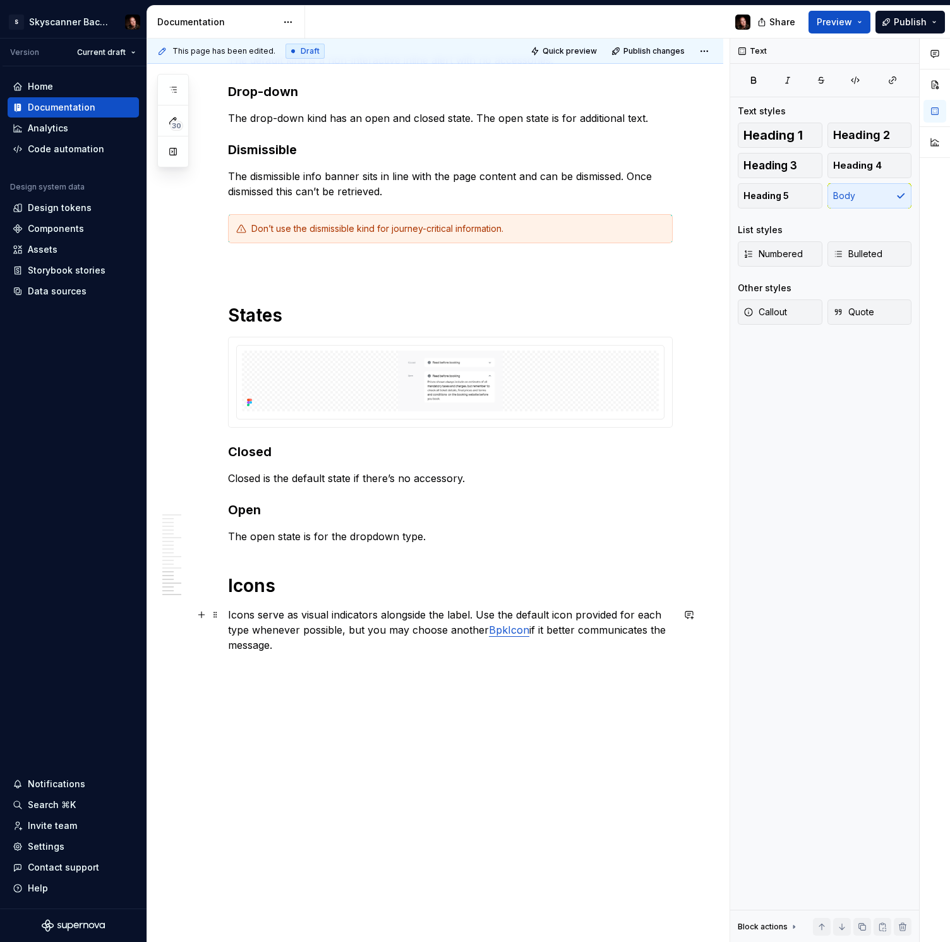
click at [298, 642] on p "Icons serve as visual indicators alongside the label. Use the default icon prov…" at bounding box center [450, 629] width 445 height 45
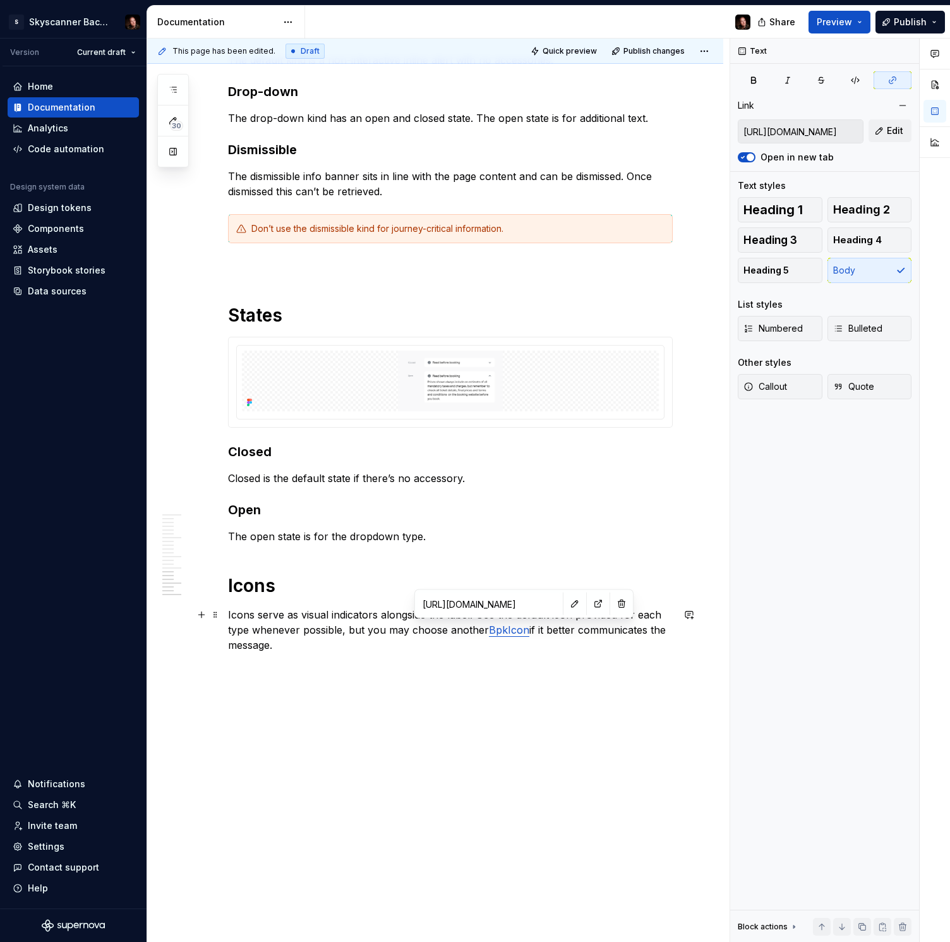
click at [510, 629] on link "BpkIcon" at bounding box center [509, 630] width 40 height 13
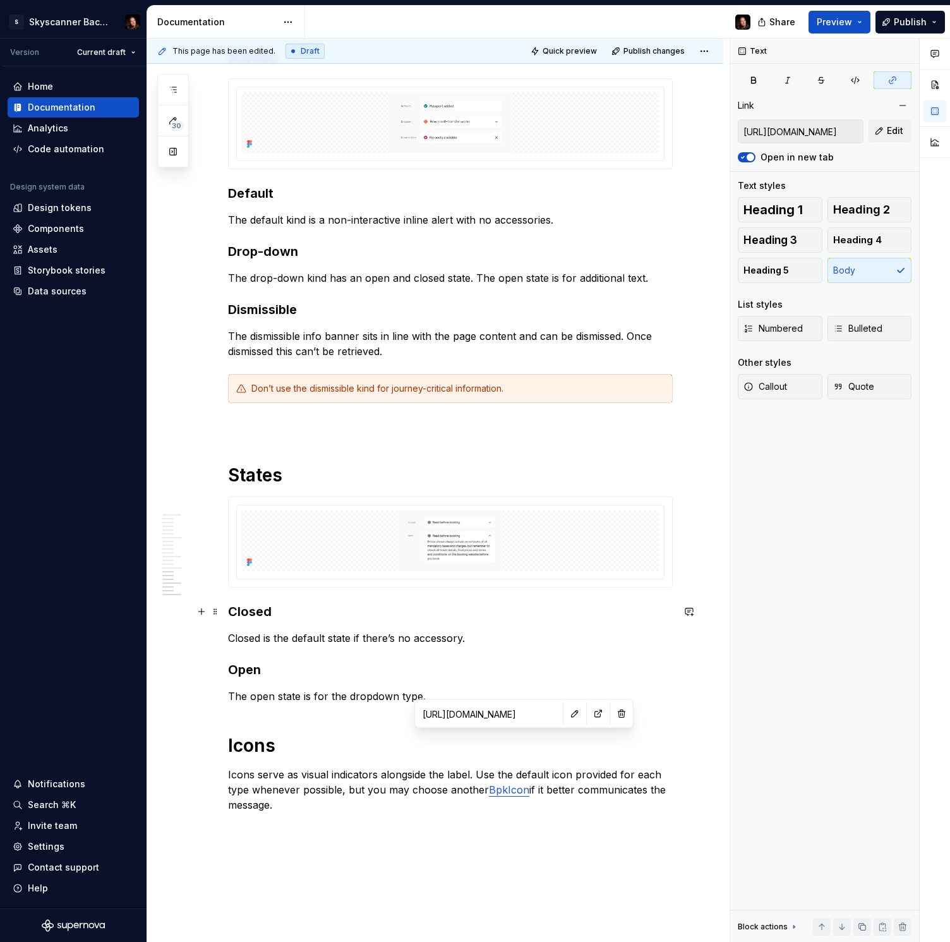
scroll to position [1629, 0]
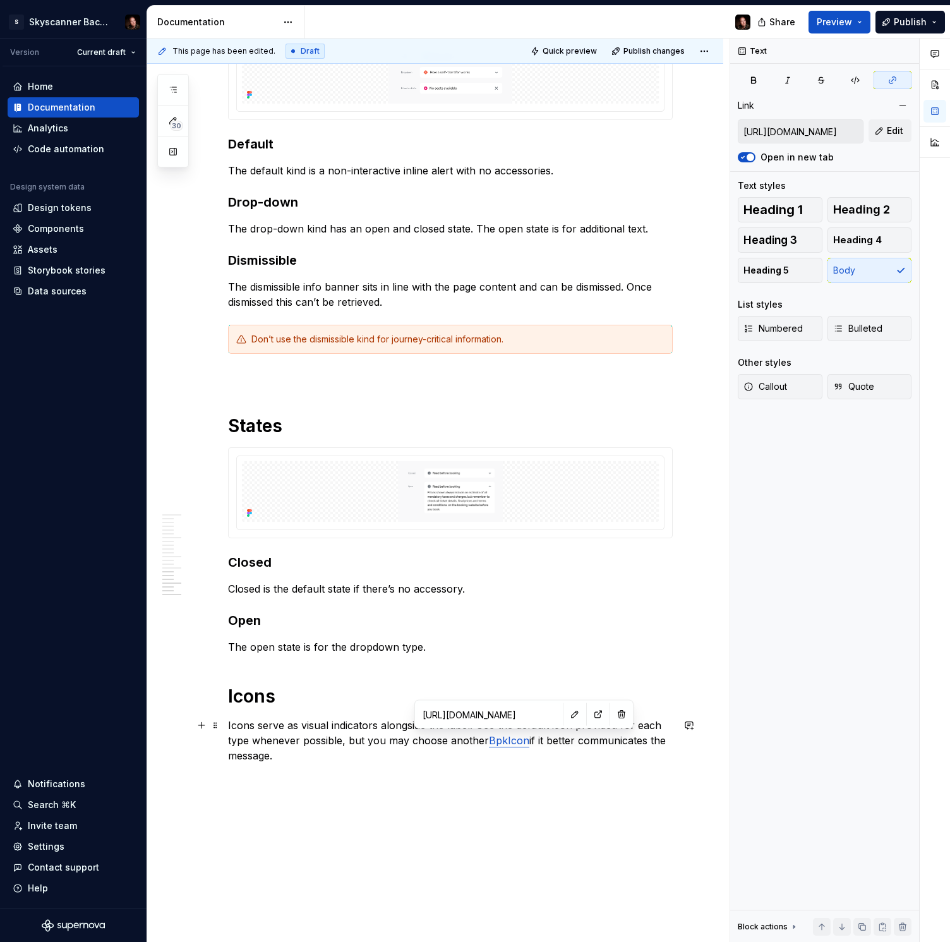
click at [294, 743] on p "Icons serve as visual indicators alongside the label. Use the default icon prov…" at bounding box center [450, 740] width 445 height 45
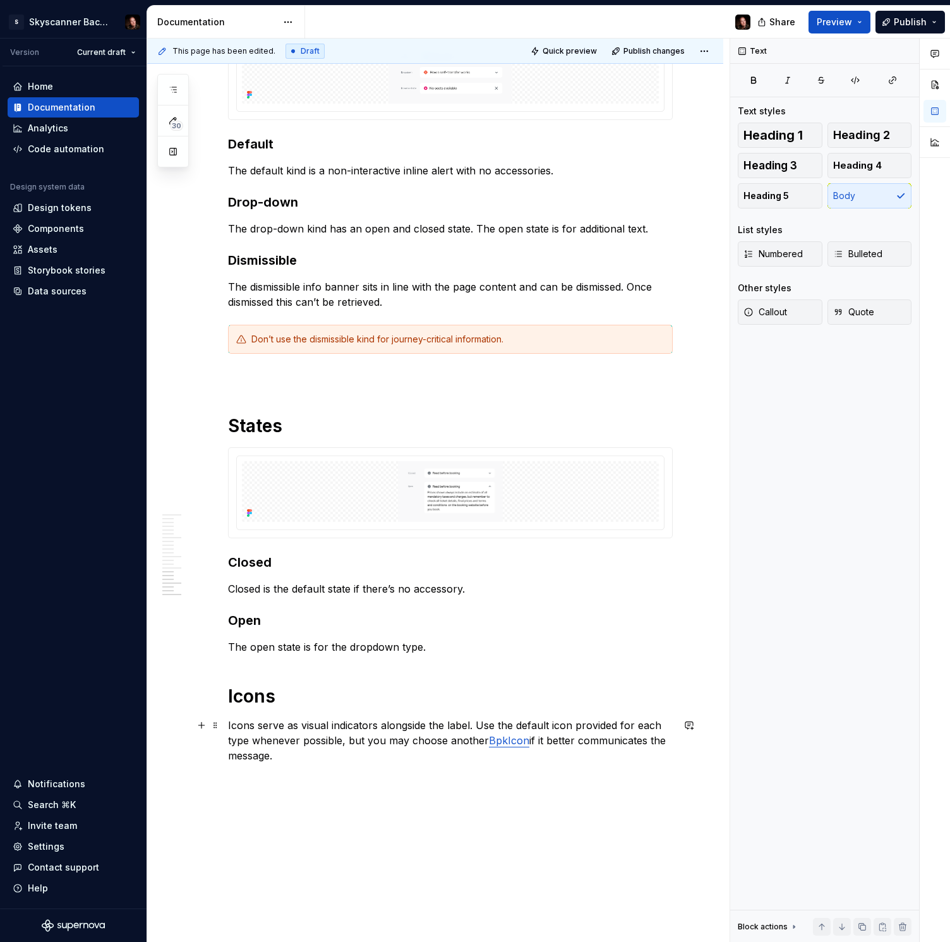
click at [291, 756] on p "Icons serve as visual indicators alongside the label. Use the default icon prov…" at bounding box center [450, 740] width 445 height 45
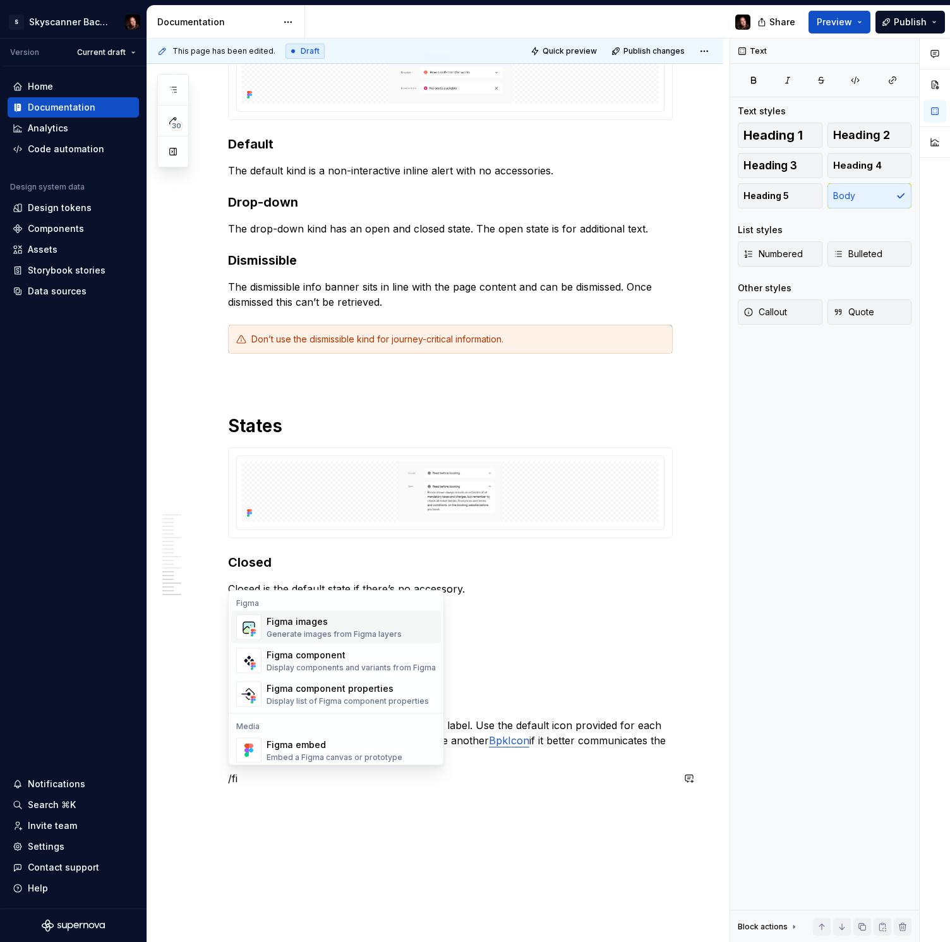
click at [306, 629] on div "Generate images from Figma layers" at bounding box center [334, 634] width 135 height 10
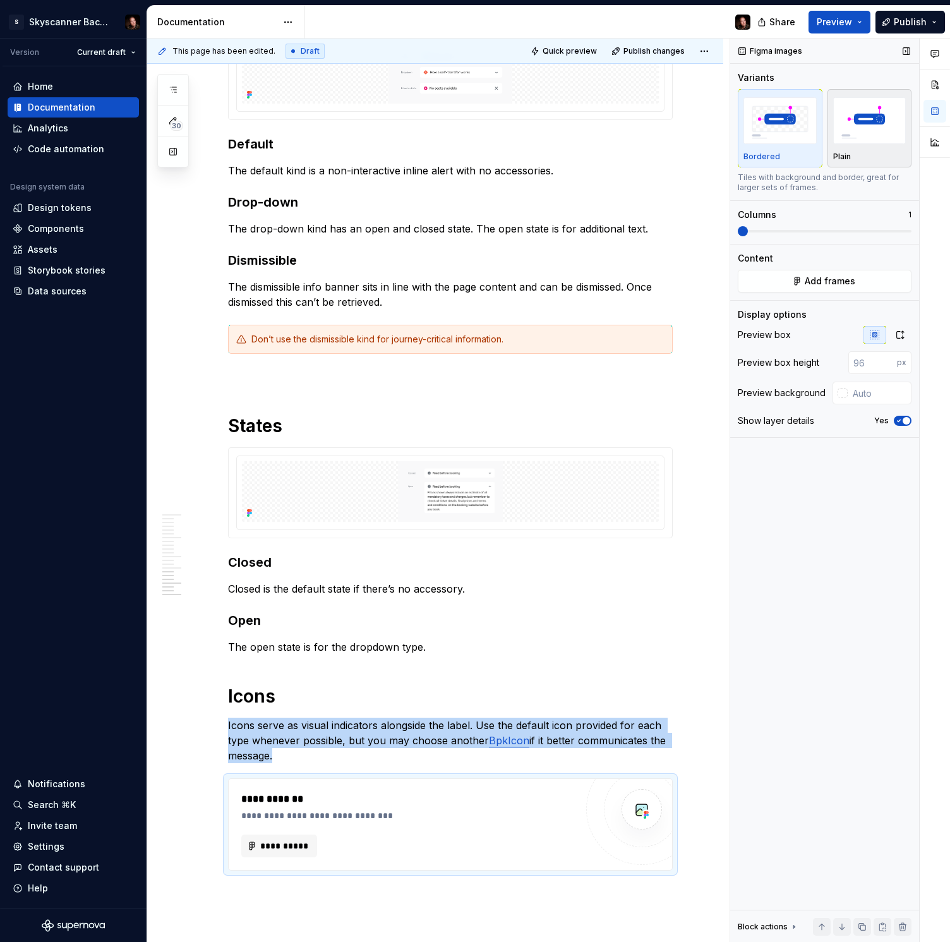
click at [858, 112] on img "button" at bounding box center [870, 120] width 73 height 46
click at [290, 849] on span "**********" at bounding box center [284, 846] width 49 height 13
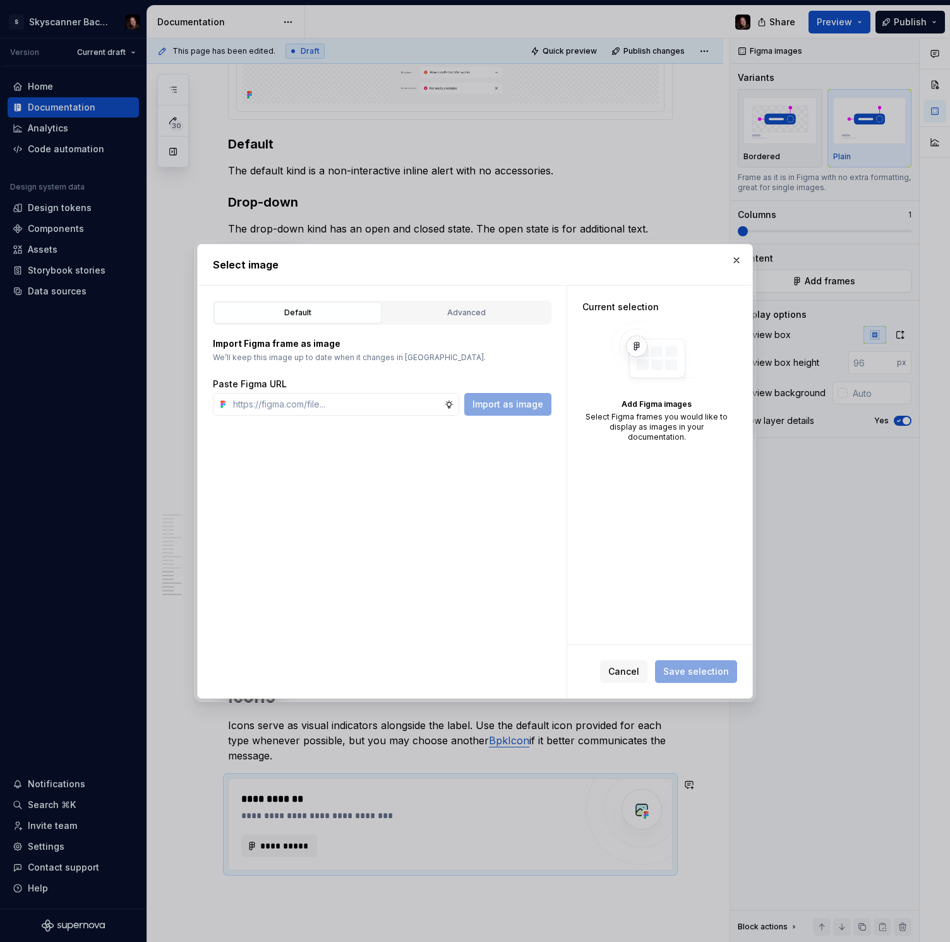
type textarea "*"
type input "[URL][DOMAIN_NAME]"
click at [508, 403] on span "Import as image" at bounding box center [508, 404] width 71 height 13
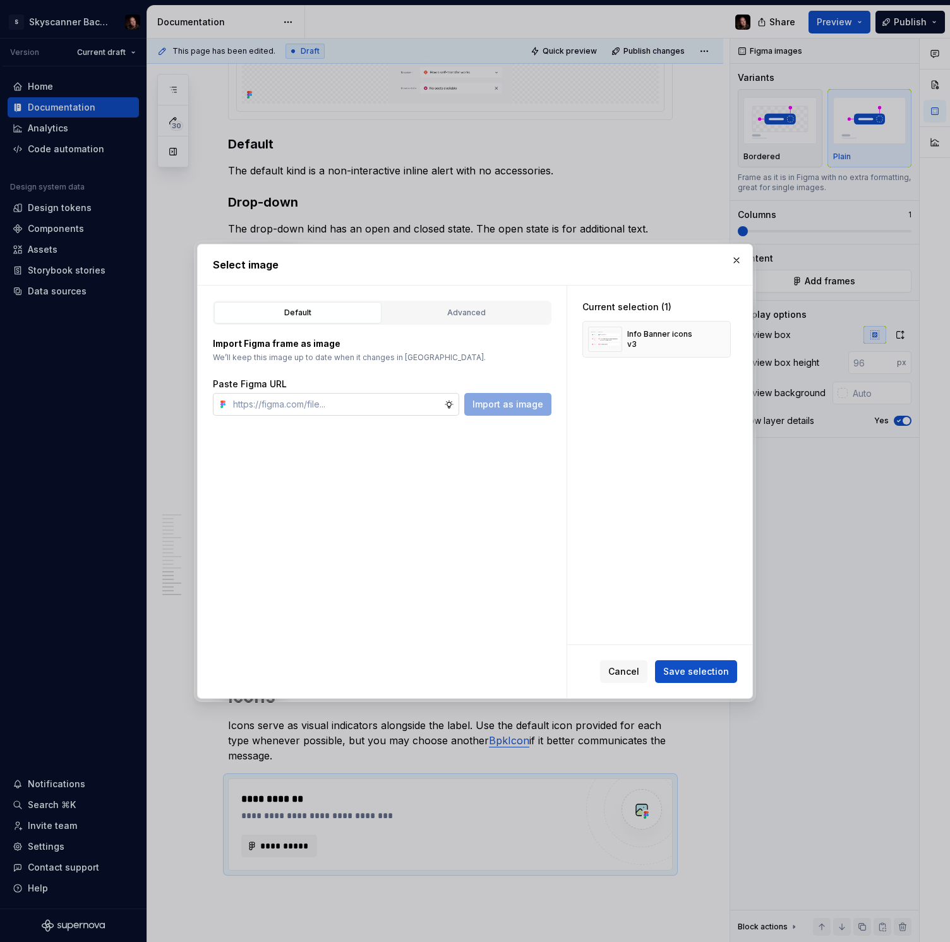
click at [316, 410] on input "text" at bounding box center [336, 404] width 216 height 23
click at [695, 669] on span "Save selection" at bounding box center [697, 671] width 66 height 13
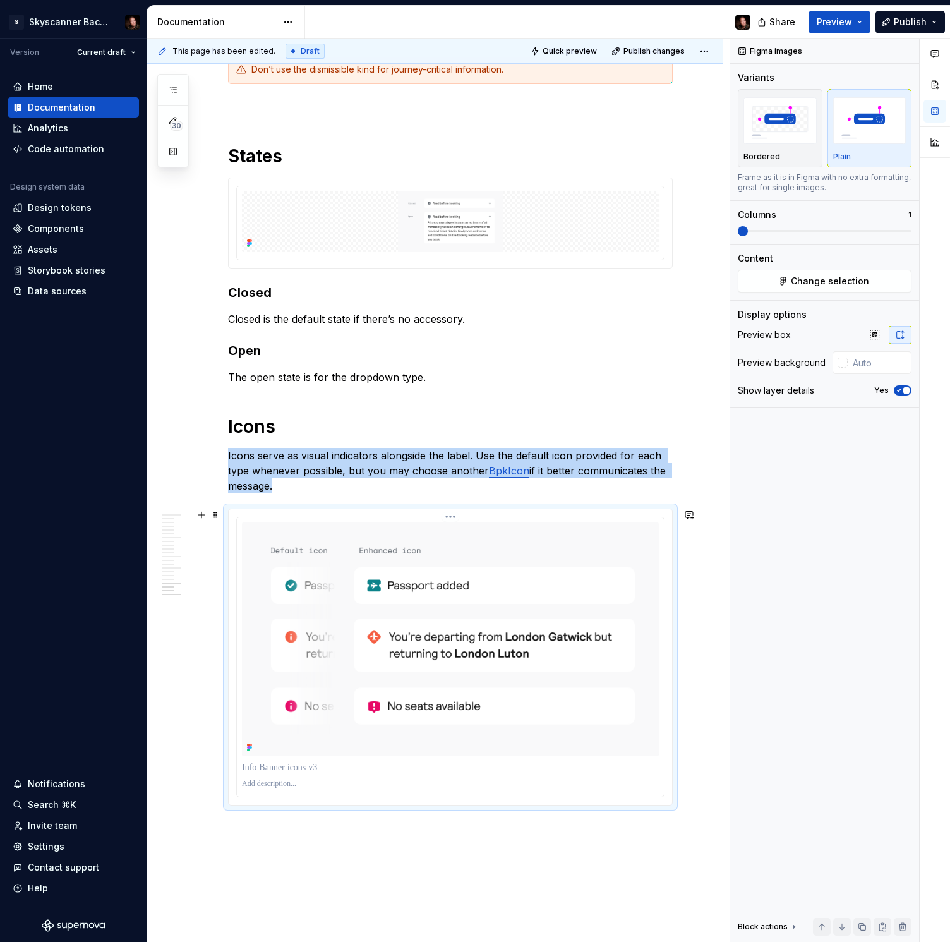
scroll to position [2014, 0]
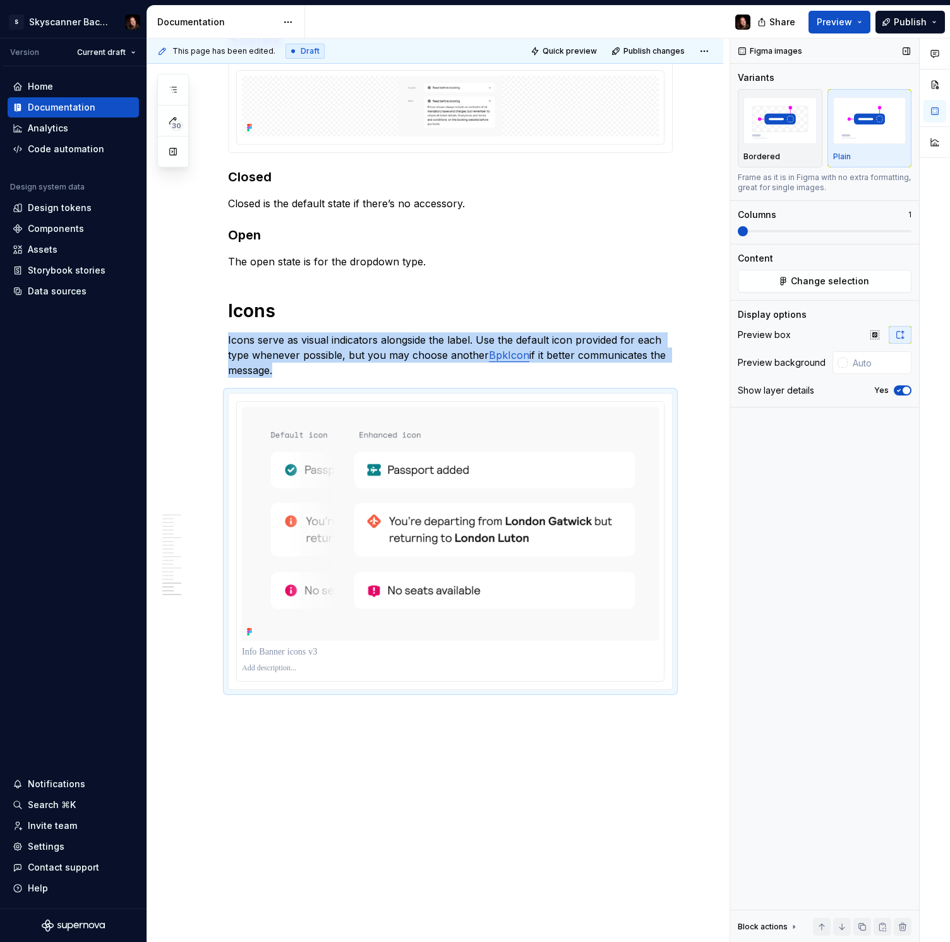
click at [904, 393] on span "button" at bounding box center [907, 391] width 8 height 8
click at [906, 22] on span "Publish" at bounding box center [910, 22] width 33 height 13
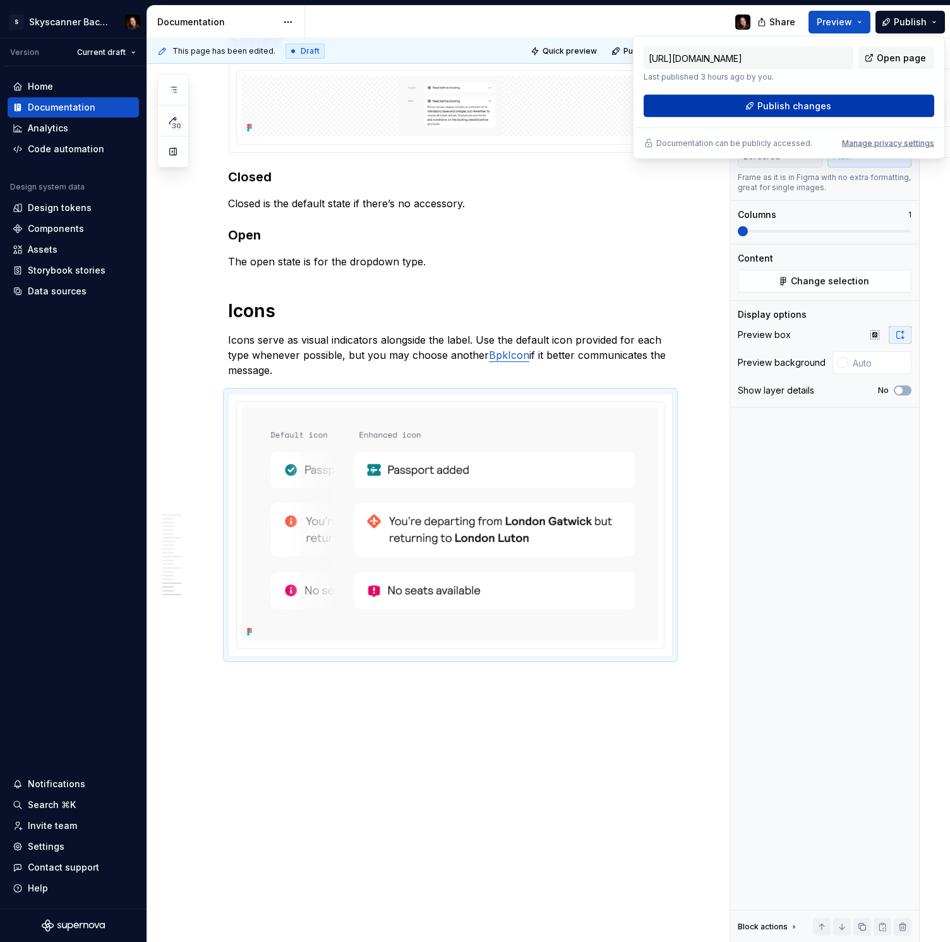
click at [827, 100] on span "Publish changes" at bounding box center [795, 106] width 74 height 13
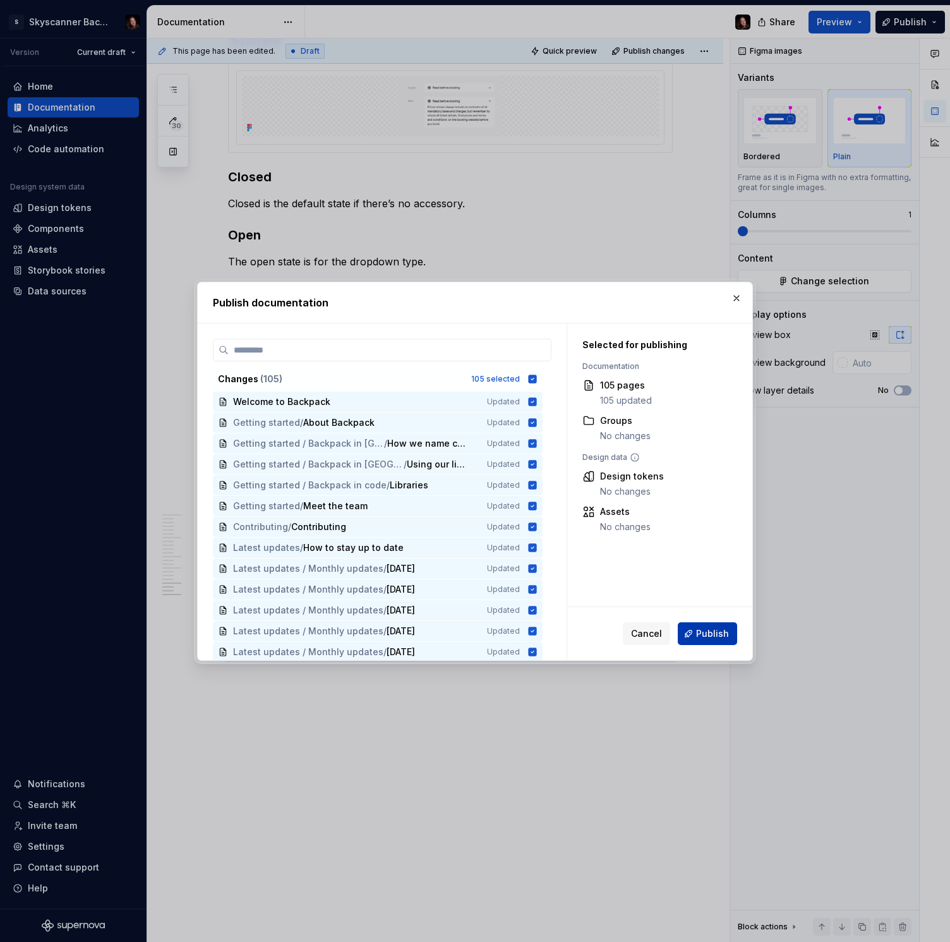
click at [715, 642] on button "Publish" at bounding box center [707, 633] width 59 height 23
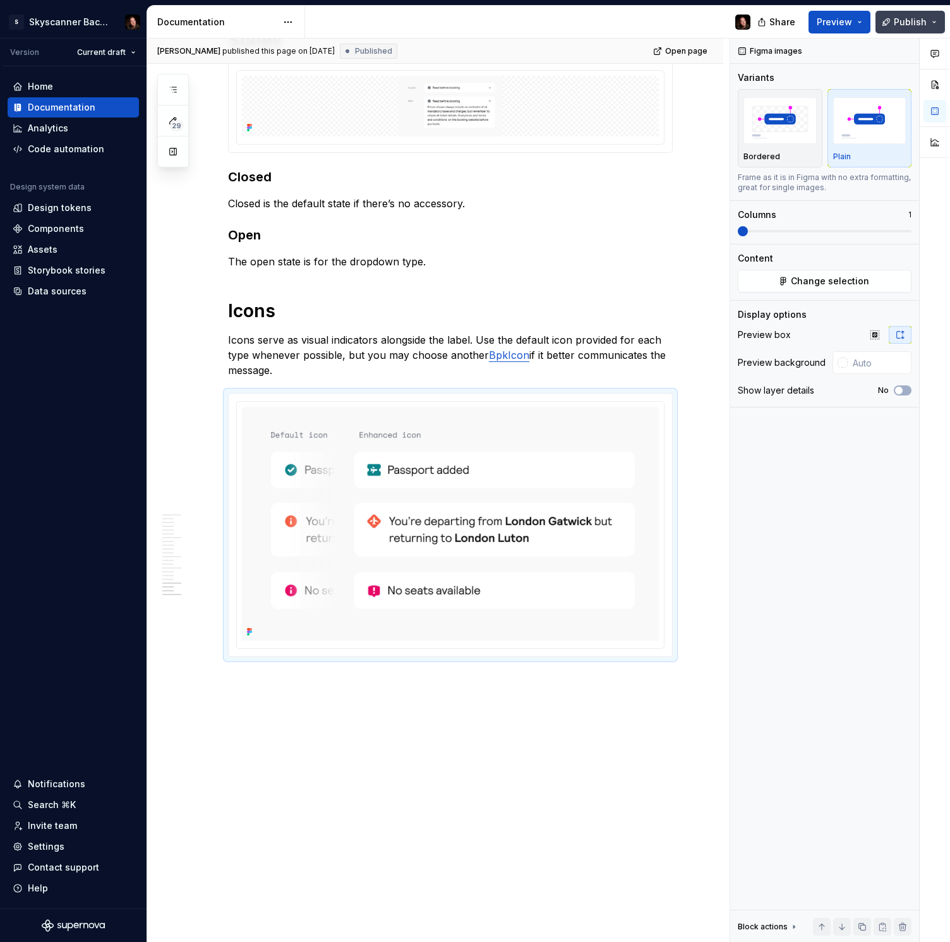
click at [913, 20] on span "Publish" at bounding box center [910, 22] width 33 height 13
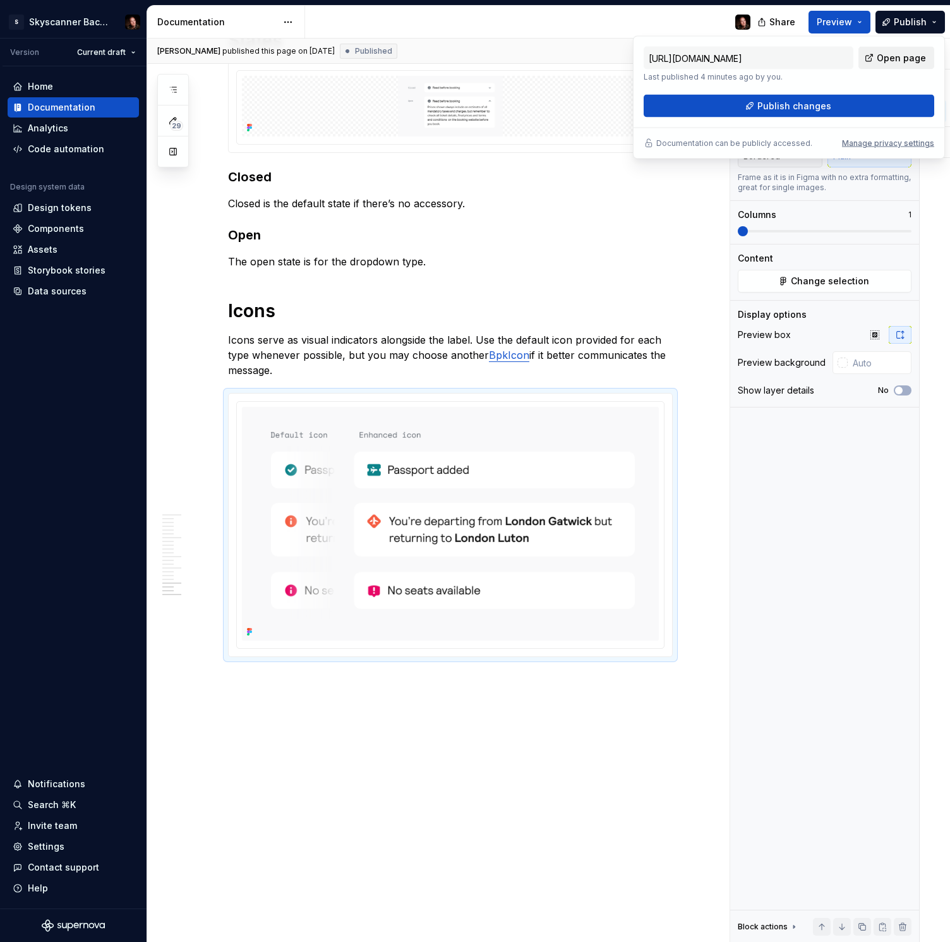
click at [906, 52] on span "Open page" at bounding box center [901, 58] width 49 height 13
type textarea "*"
